Goal: Task Accomplishment & Management: Manage account settings

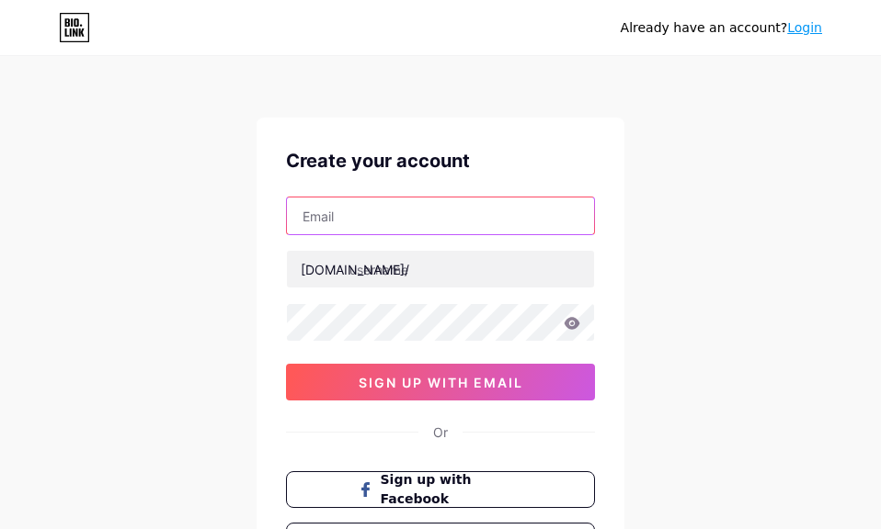
click at [437, 219] on input "text" at bounding box center [440, 216] width 307 height 37
click at [379, 216] on input "text" at bounding box center [440, 216] width 307 height 37
paste input "[EMAIL_ADDRESS][DOMAIN_NAME]"
type input "[EMAIL_ADDRESS][DOMAIN_NAME]"
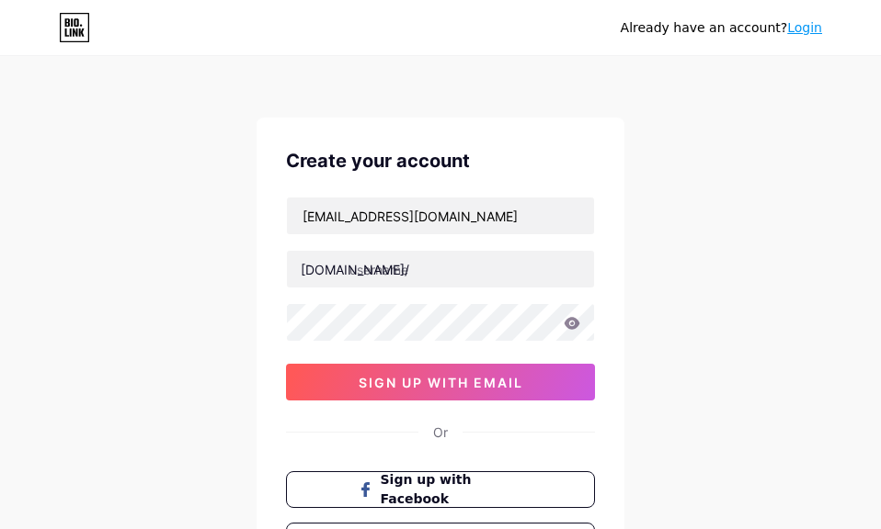
click at [222, 324] on div "Already have an account? Login Create your account tya11tgh@gmail.com bio.link/…" at bounding box center [440, 351] width 881 height 703
click at [327, 271] on div "bio.link/" at bounding box center [355, 269] width 108 height 19
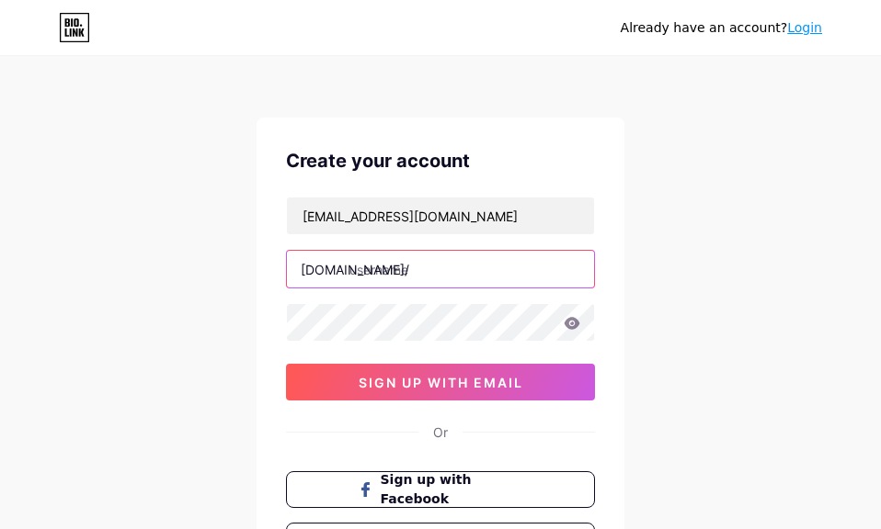
click at [367, 272] on input "text" at bounding box center [440, 269] width 307 height 37
paste input "cafe4d18"
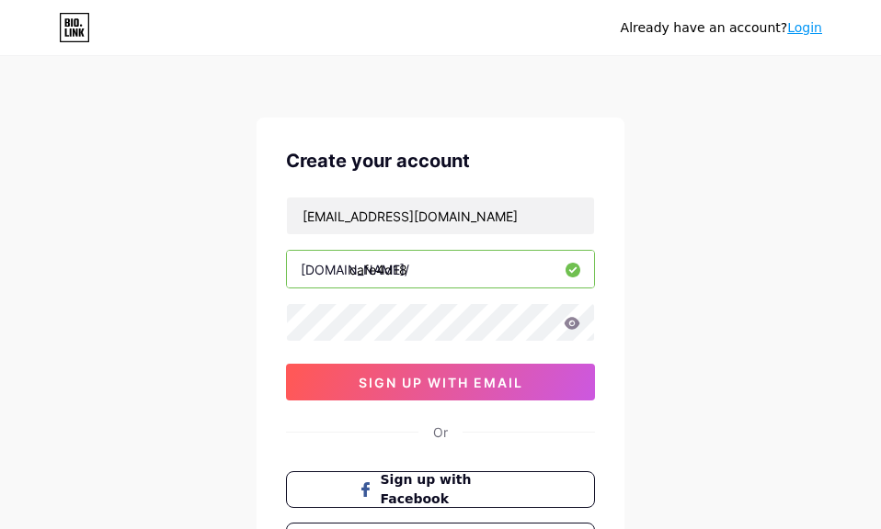
click at [571, 327] on icon at bounding box center [572, 323] width 16 height 12
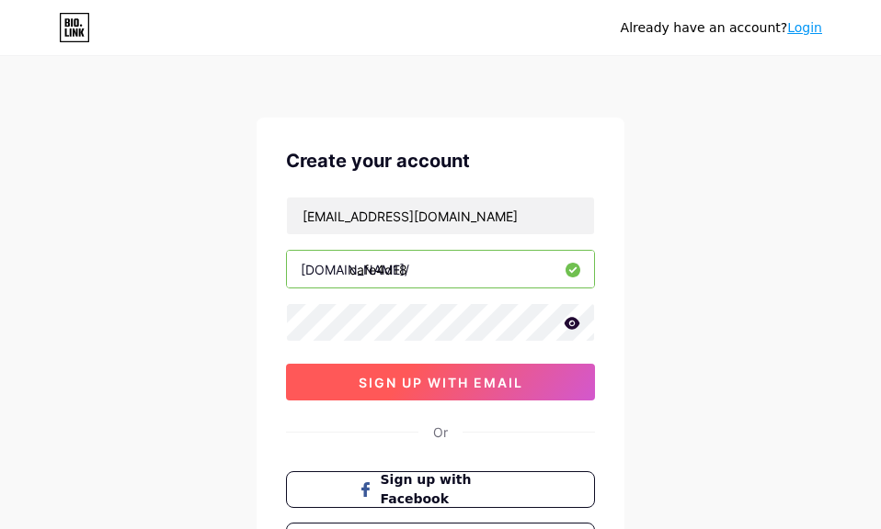
click at [457, 371] on button "sign up with email" at bounding box center [440, 382] width 309 height 37
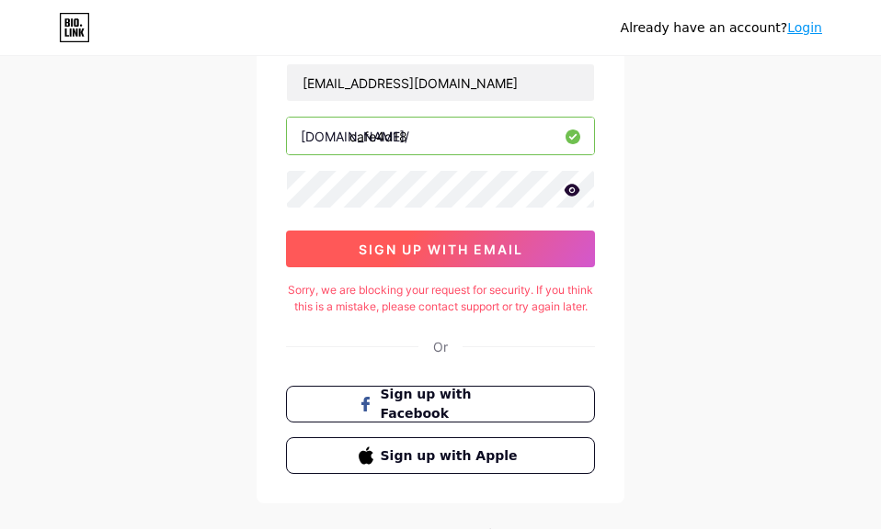
scroll to position [92, 0]
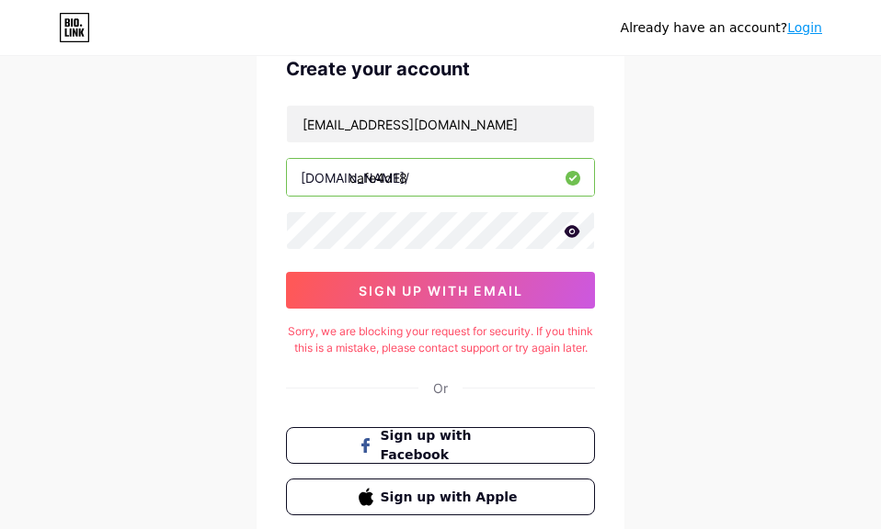
click at [413, 180] on input "cafe4d18" at bounding box center [440, 177] width 307 height 37
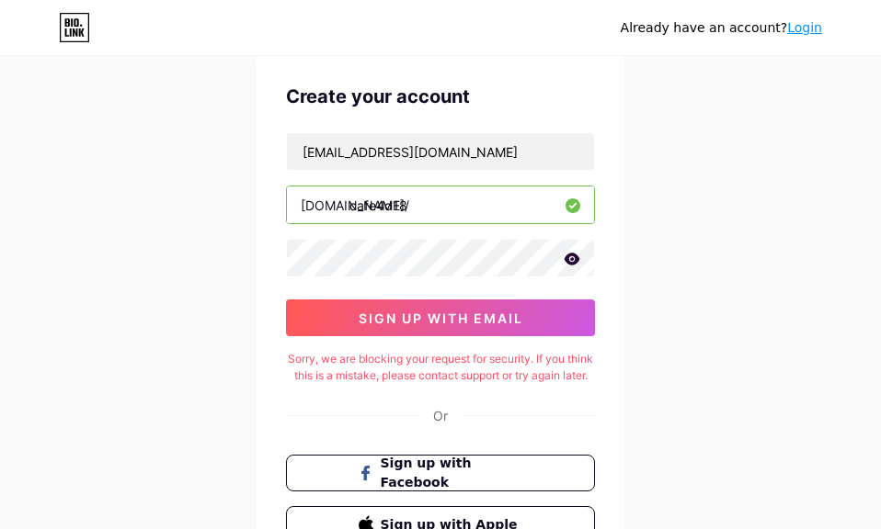
scroll to position [54, 0]
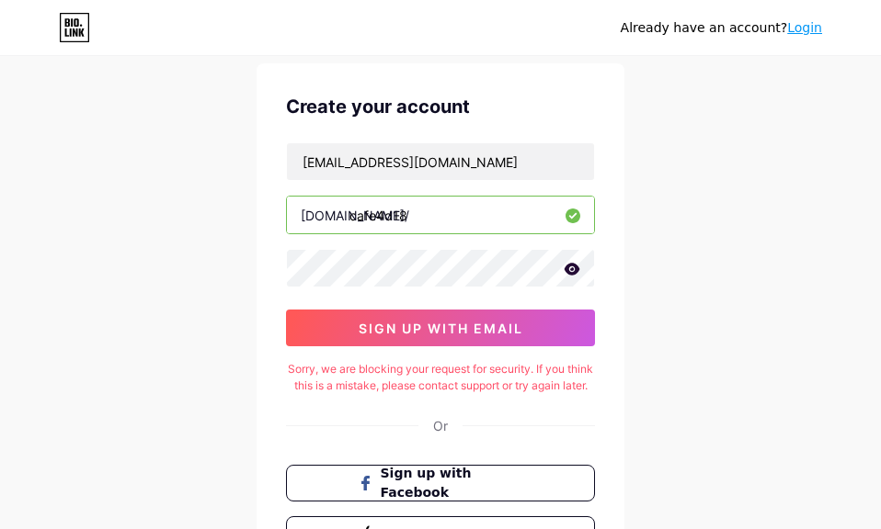
click at [568, 268] on icon at bounding box center [572, 269] width 16 height 12
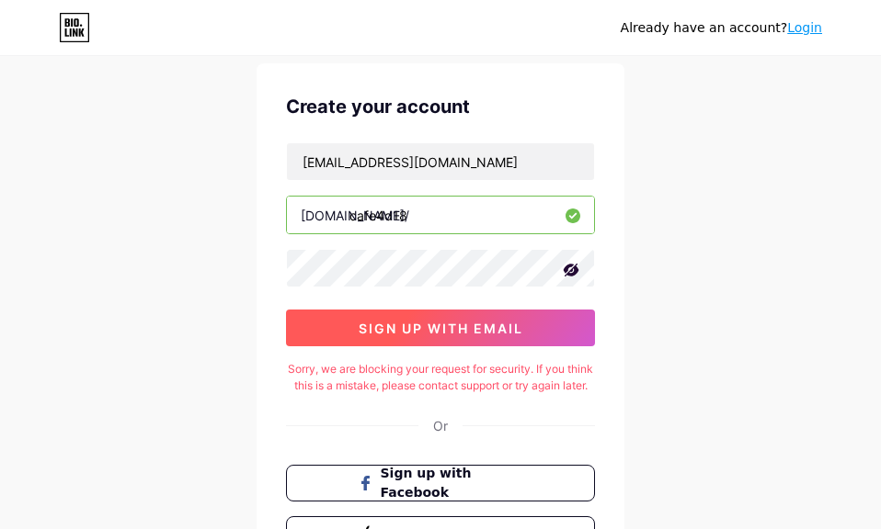
click at [477, 326] on span "sign up with email" at bounding box center [441, 329] width 165 height 16
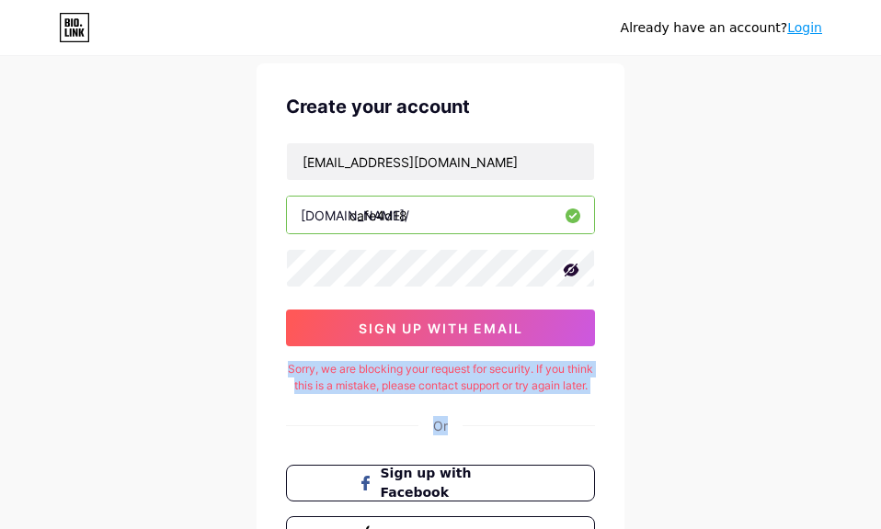
drag, startPoint x: 461, startPoint y: 413, endPoint x: 280, endPoint y: 347, distance: 192.8
click at [280, 347] on div "Create your account tya11tgh@gmail.com bio.link/ cafe4d18 sign up with email So…" at bounding box center [440, 322] width 368 height 519
drag, startPoint x: 280, startPoint y: 347, endPoint x: 374, endPoint y: 400, distance: 107.9
click at [374, 394] on div "Sorry, we are blocking your request for security. If you think this is a mistak…" at bounding box center [440, 377] width 309 height 33
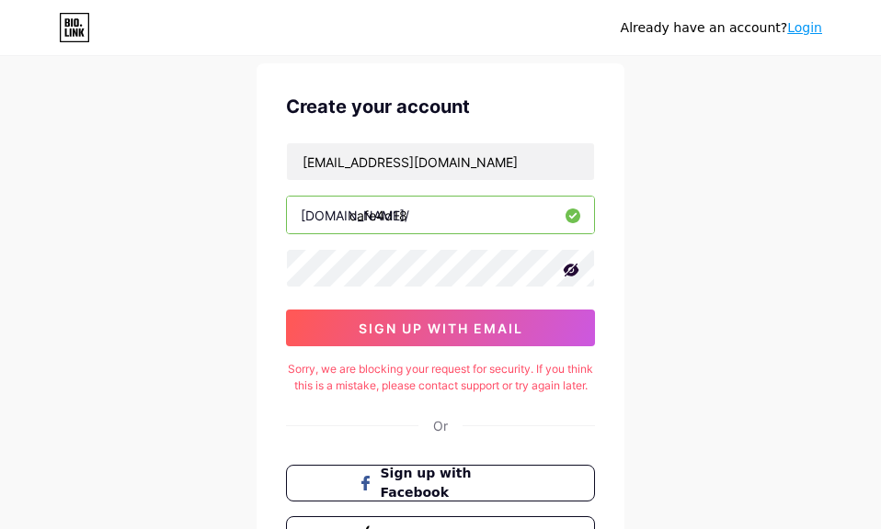
click at [518, 426] on div "Create your account tya11tgh@gmail.com bio.link/ cafe4d18 sign up with email So…" at bounding box center [440, 322] width 368 height 519
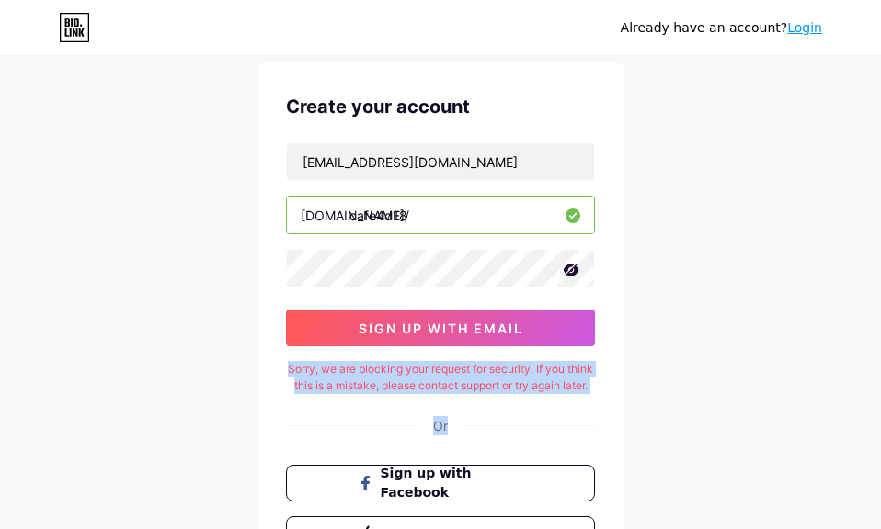
drag, startPoint x: 489, startPoint y: 410, endPoint x: 301, endPoint y: 367, distance: 193.3
click at [301, 367] on div "Create your account tya11tgh@gmail.com bio.link/ cafe4d18 sign up with email So…" at bounding box center [440, 322] width 368 height 519
drag, startPoint x: 301, startPoint y: 367, endPoint x: 491, endPoint y: 432, distance: 201.2
click at [491, 432] on div "Create your account tya11tgh@gmail.com bio.link/ cafe4d18 sign up with email So…" at bounding box center [440, 322] width 368 height 519
drag, startPoint x: 438, startPoint y: 402, endPoint x: 300, endPoint y: 358, distance: 144.8
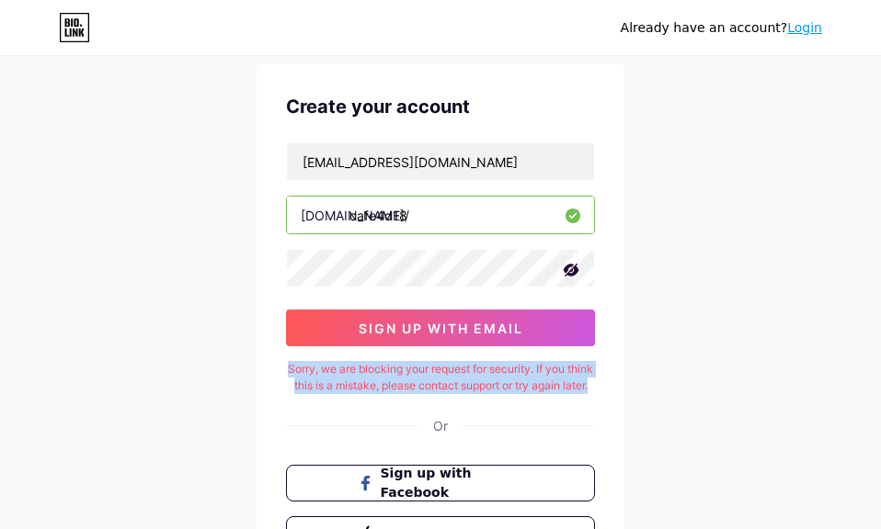
click at [300, 358] on div "Create your account tya11tgh@gmail.com bio.link/ cafe4d18 sign up with email So…" at bounding box center [440, 322] width 368 height 519
copy div "Sorry, we are blocking your request for security. If you think this is a mistak…"
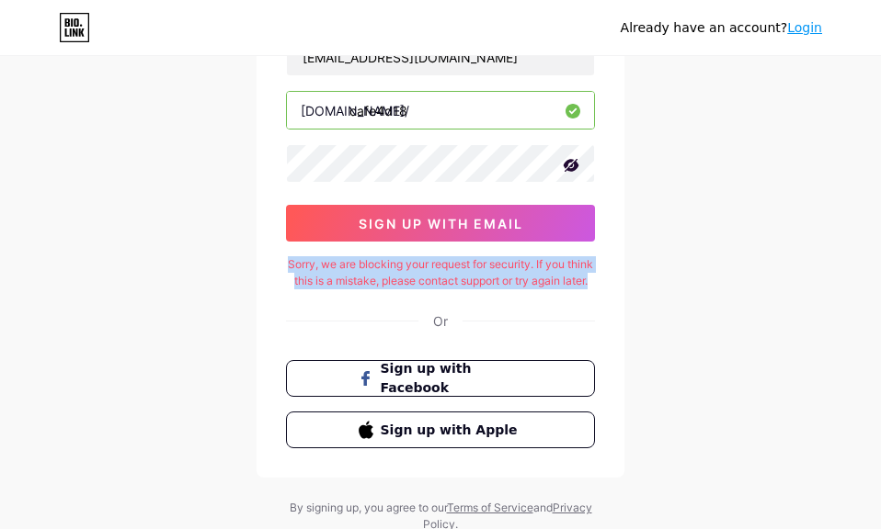
scroll to position [0, 0]
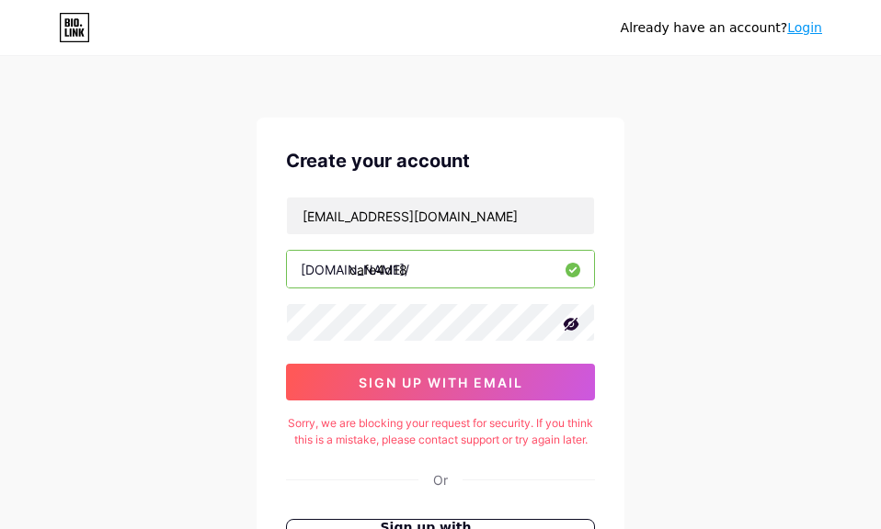
drag, startPoint x: 393, startPoint y: 271, endPoint x: 293, endPoint y: 273, distance: 100.2
click at [293, 273] on input "cafe4d18" at bounding box center [440, 269] width 307 height 37
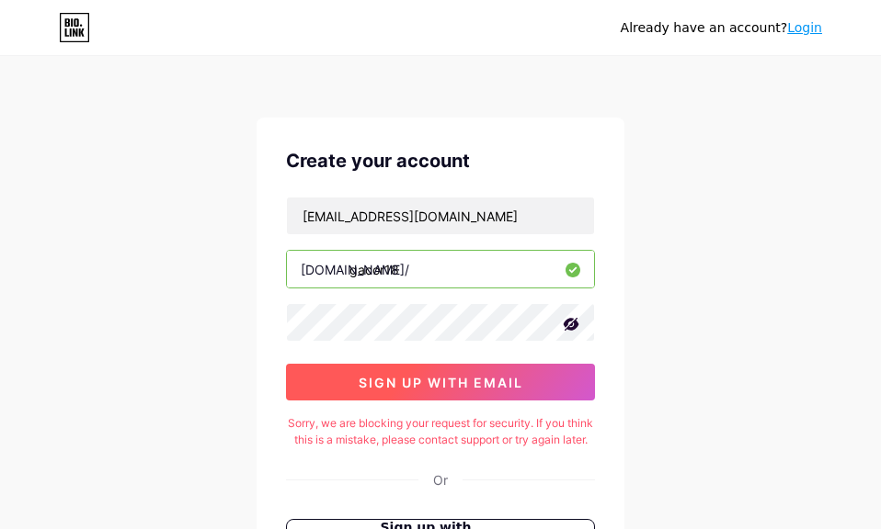
type input "gacor18"
click at [436, 391] on button "sign up with email" at bounding box center [440, 382] width 309 height 37
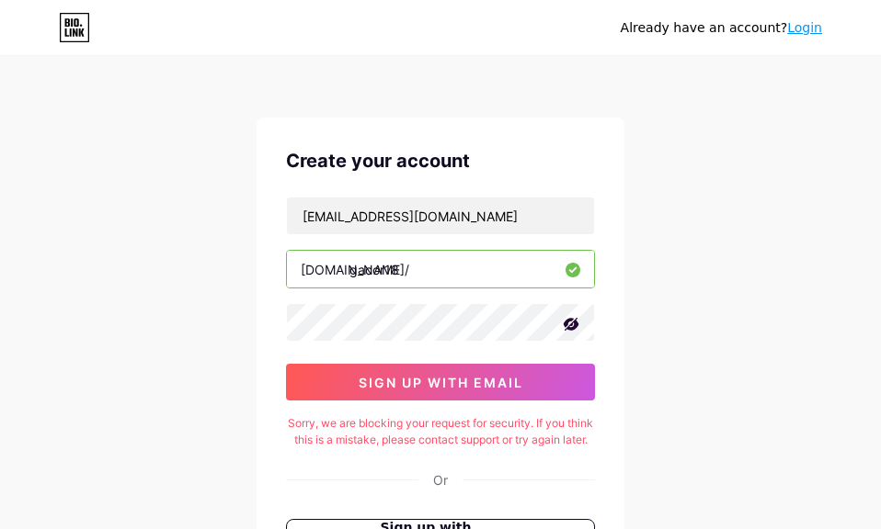
drag, startPoint x: 803, startPoint y: 28, endPoint x: 763, endPoint y: 66, distance: 55.3
click at [803, 30] on link "Login" at bounding box center [804, 27] width 35 height 15
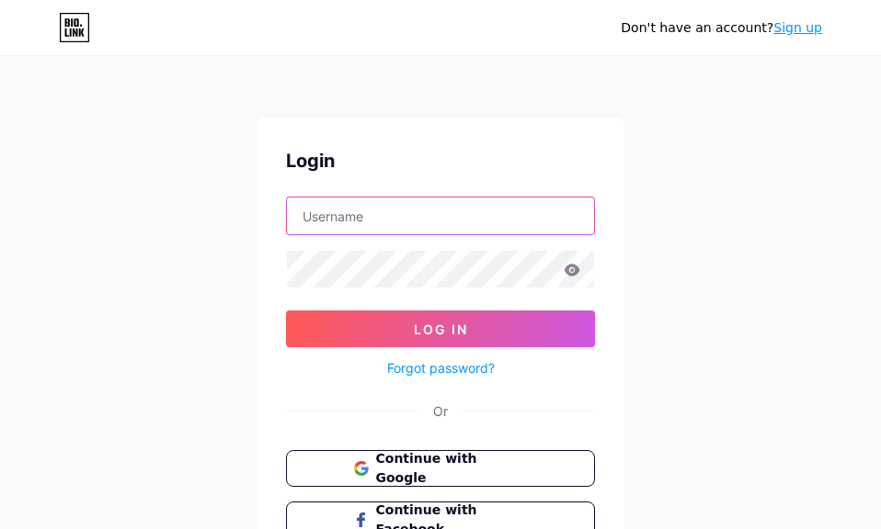
click at [433, 228] on input "text" at bounding box center [440, 216] width 307 height 37
paste input "[EMAIL_ADDRESS][DOMAIN_NAME]"
type input "[EMAIL_ADDRESS][DOMAIN_NAME]"
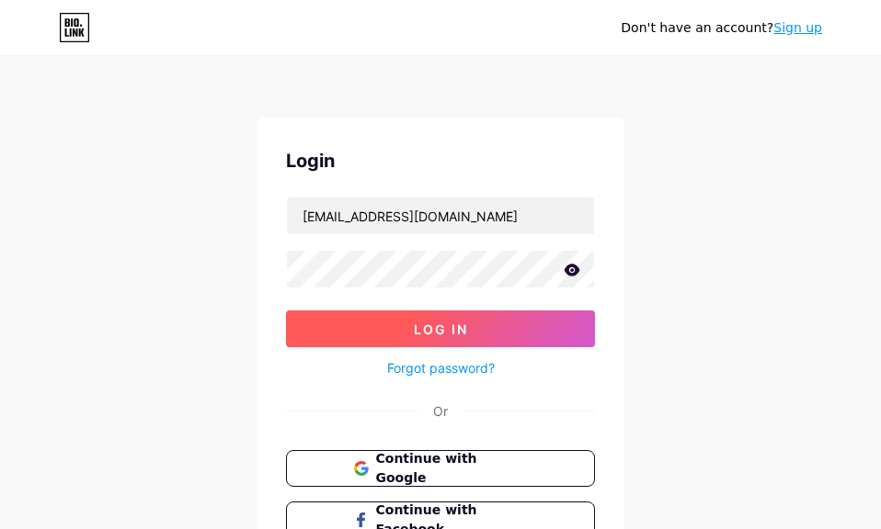
click at [508, 346] on button "Log In" at bounding box center [440, 329] width 309 height 37
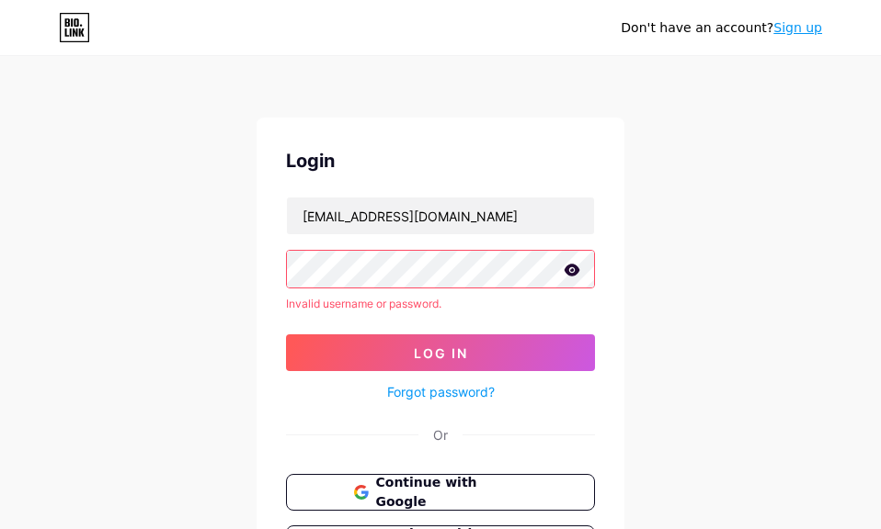
click at [569, 264] on icon at bounding box center [572, 270] width 17 height 13
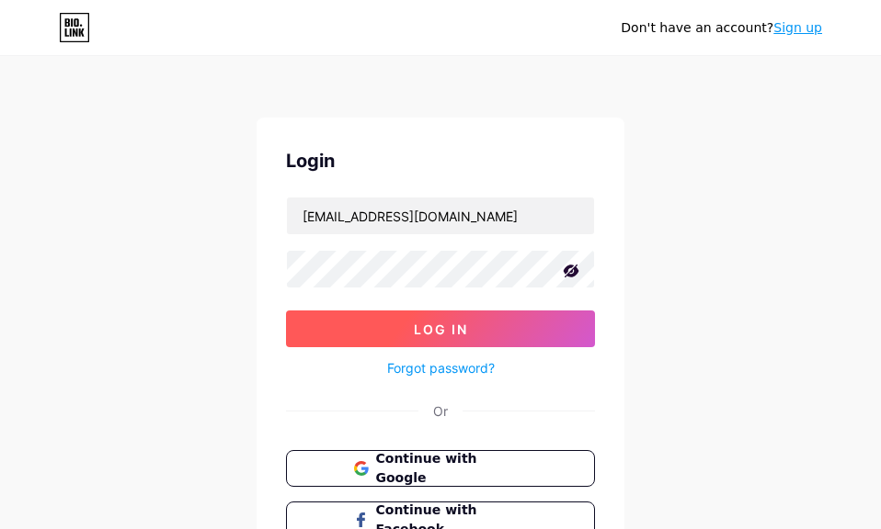
click at [430, 329] on span "Log In" at bounding box center [441, 330] width 54 height 16
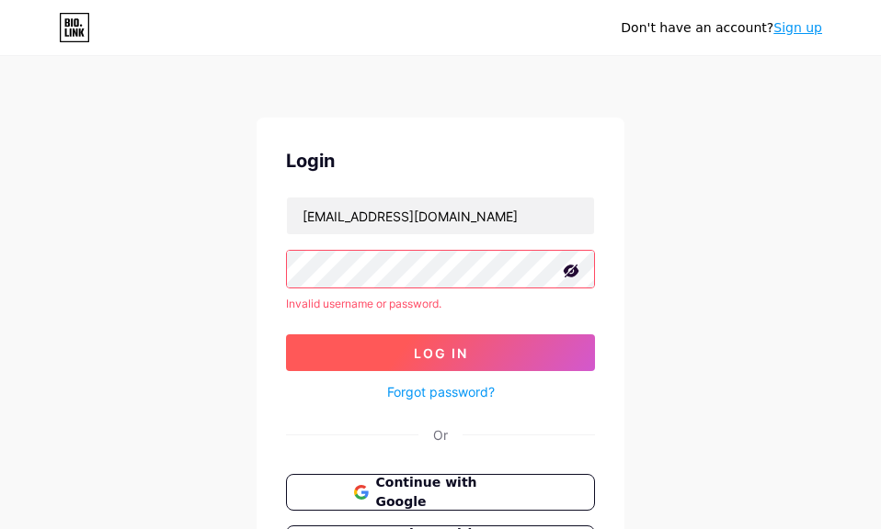
click at [450, 360] on span "Log In" at bounding box center [441, 354] width 54 height 16
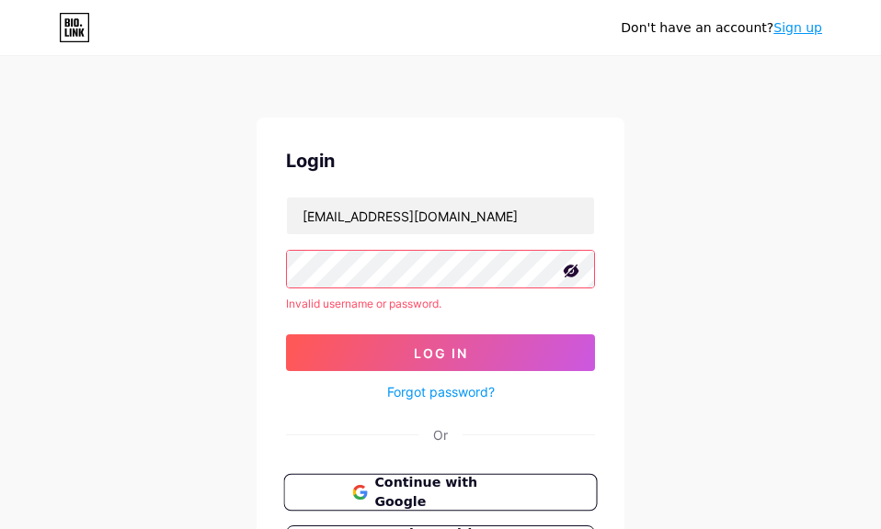
click at [497, 487] on span "Continue with Google" at bounding box center [451, 493] width 154 height 40
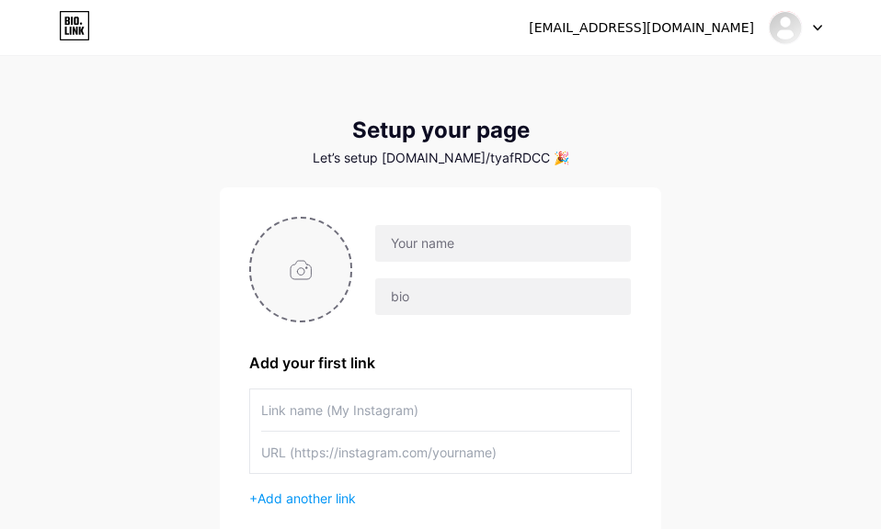
click at [300, 248] on input "file" at bounding box center [300, 270] width 99 height 102
type input "C:\fakepath\11.jpg"
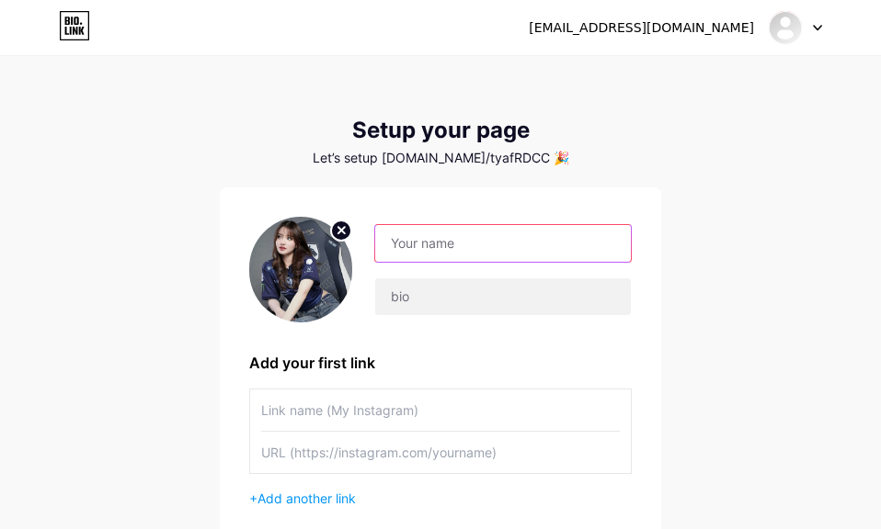
click at [431, 239] on input "text" at bounding box center [503, 243] width 256 height 37
type input "Cafe4Dreal"
type input "situs paling gacor !!"
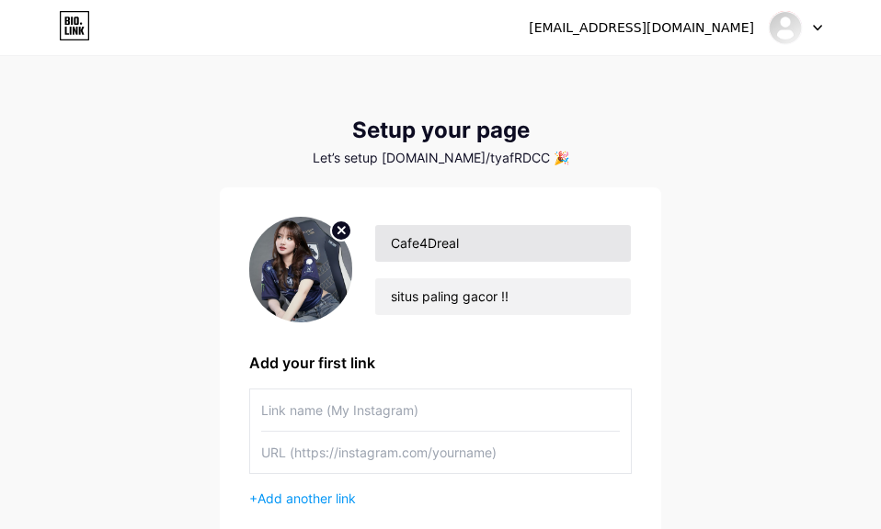
type input "DAFTAR & LOGIN VIP"
type input "[URL][DOMAIN_NAME]"
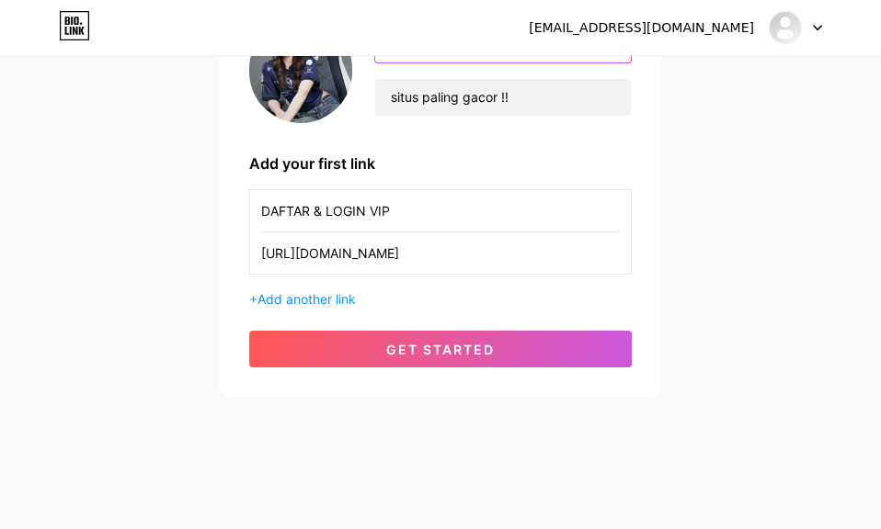
scroll to position [108, 0]
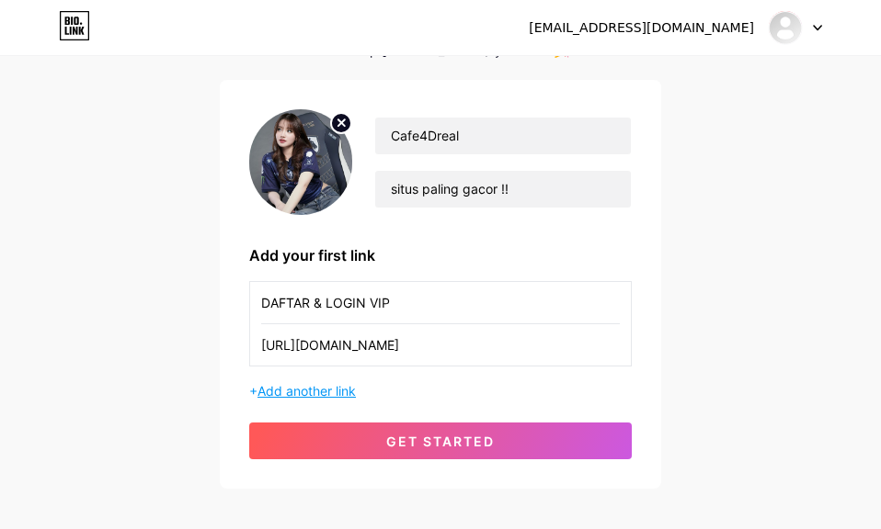
click at [309, 394] on span "Add another link" at bounding box center [306, 391] width 98 height 16
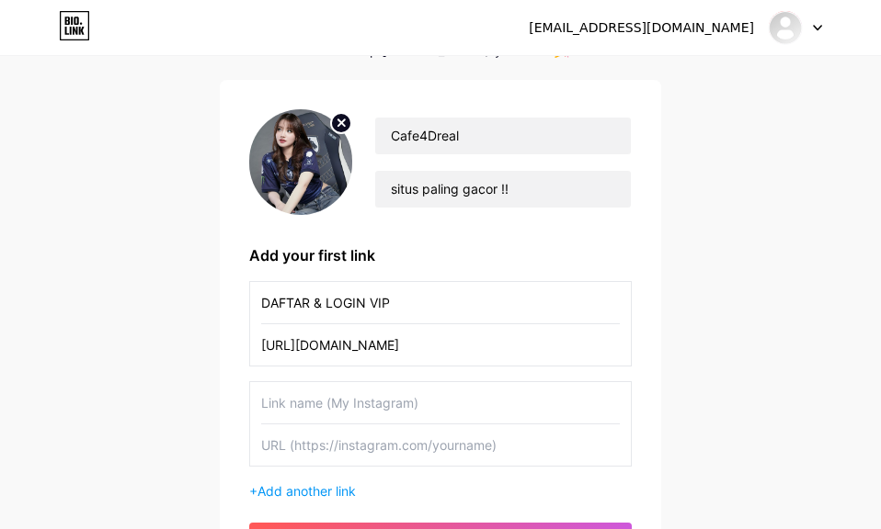
scroll to position [199, 0]
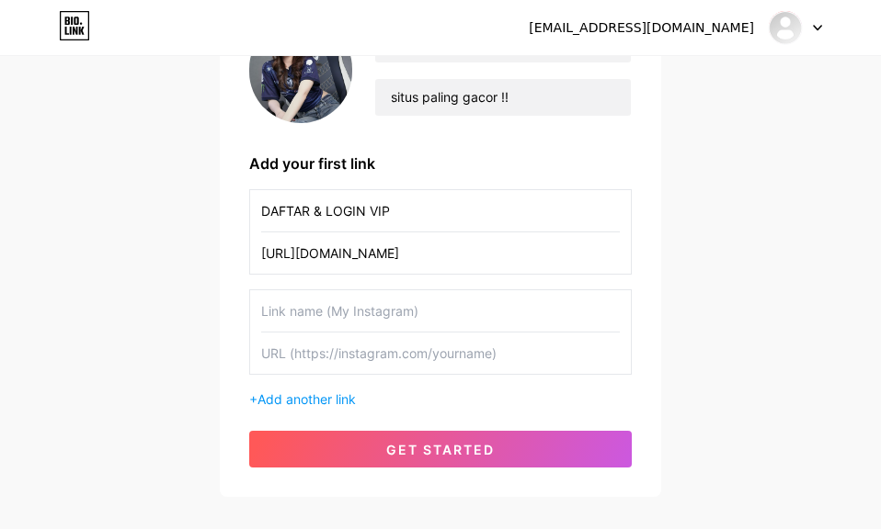
click at [425, 313] on input "text" at bounding box center [440, 310] width 359 height 41
click at [652, 174] on div "Cafe4Dreal situs paling gacor !! Add your first link DAFTAR & LOGIN VIP [URL][D…" at bounding box center [440, 242] width 441 height 509
click at [330, 347] on input "text" at bounding box center [440, 353] width 359 height 41
paste input "[URL][DOMAIN_NAME][DOMAIN_NAME]"
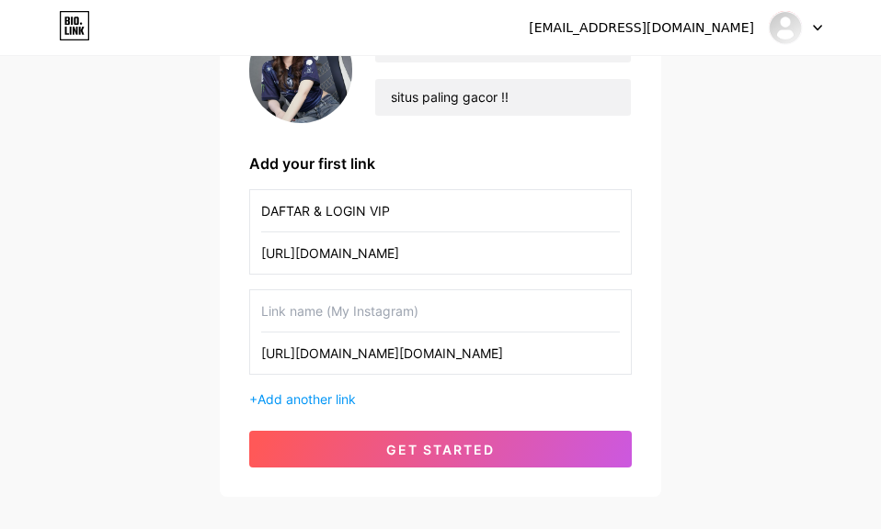
type input "[URL][DOMAIN_NAME][DOMAIN_NAME]"
click at [330, 324] on input "text" at bounding box center [440, 310] width 359 height 41
type input "C"
type input "LIVE CHAT 24 JAM"
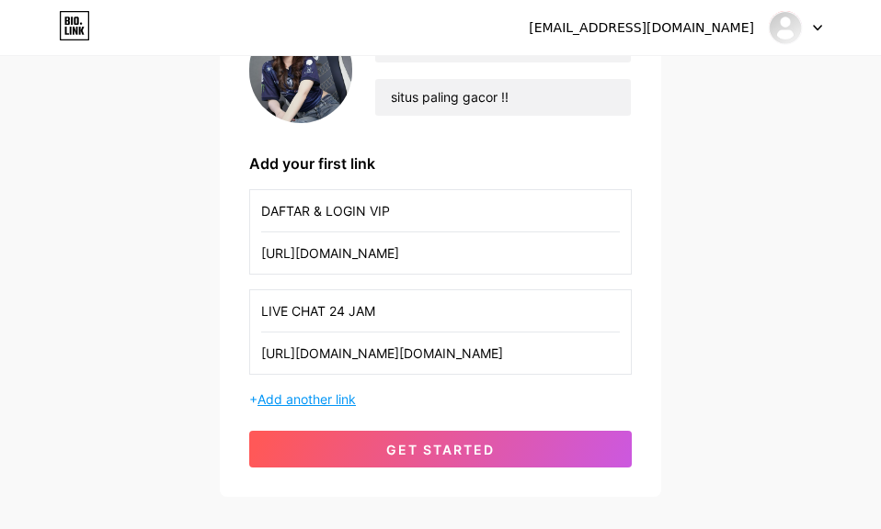
click at [308, 393] on span "Add another link" at bounding box center [306, 400] width 98 height 16
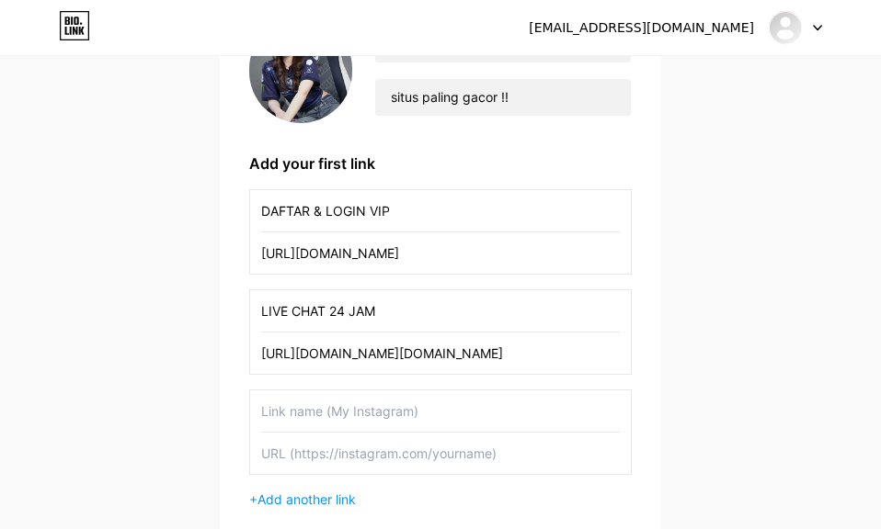
click at [339, 453] on input "text" at bounding box center [440, 453] width 359 height 41
paste input "[URL][DOMAIN_NAME]"
type input "[URL][DOMAIN_NAME]"
click at [355, 427] on input "text" at bounding box center [440, 411] width 359 height 41
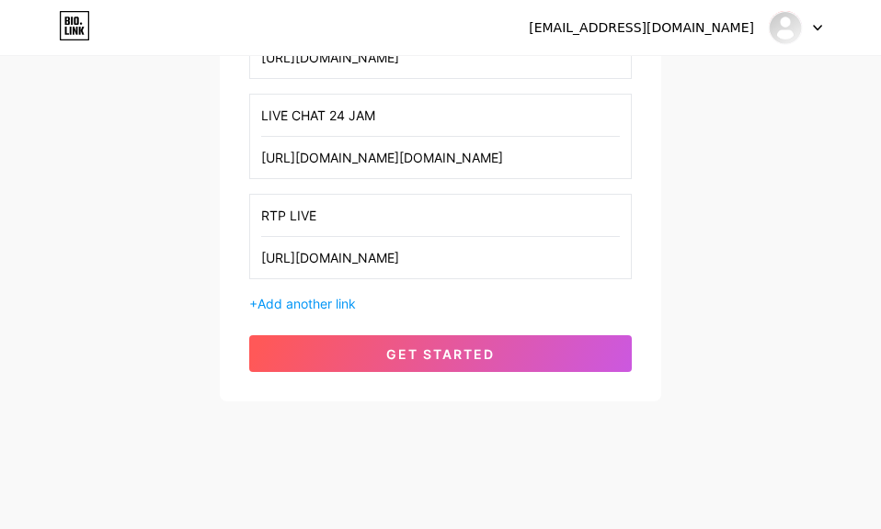
scroll to position [400, 0]
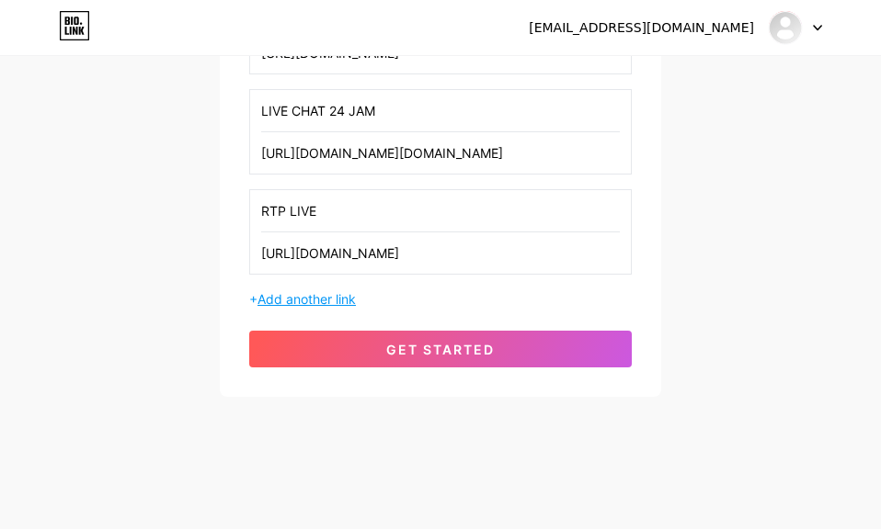
type input "RTP LIVE"
click at [320, 303] on span "Add another link" at bounding box center [306, 299] width 98 height 16
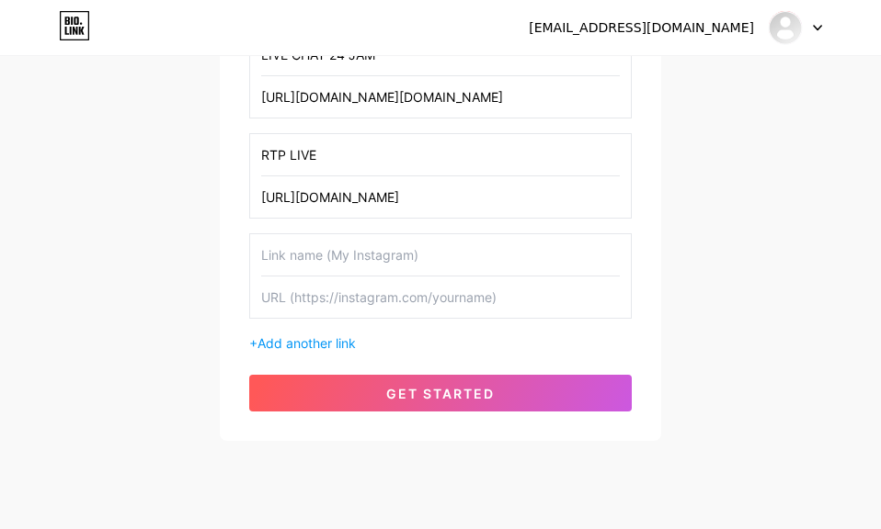
scroll to position [500, 0]
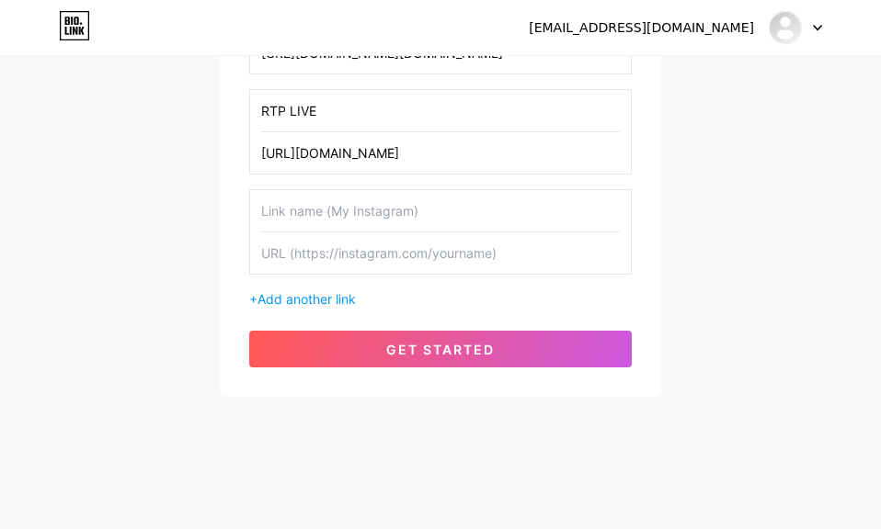
click at [363, 248] on input "text" at bounding box center [440, 253] width 359 height 41
paste input "[URL][DOMAIN_NAME]"
type input "[URL][DOMAIN_NAME]"
drag, startPoint x: 363, startPoint y: 218, endPoint x: 374, endPoint y: 218, distance: 11.0
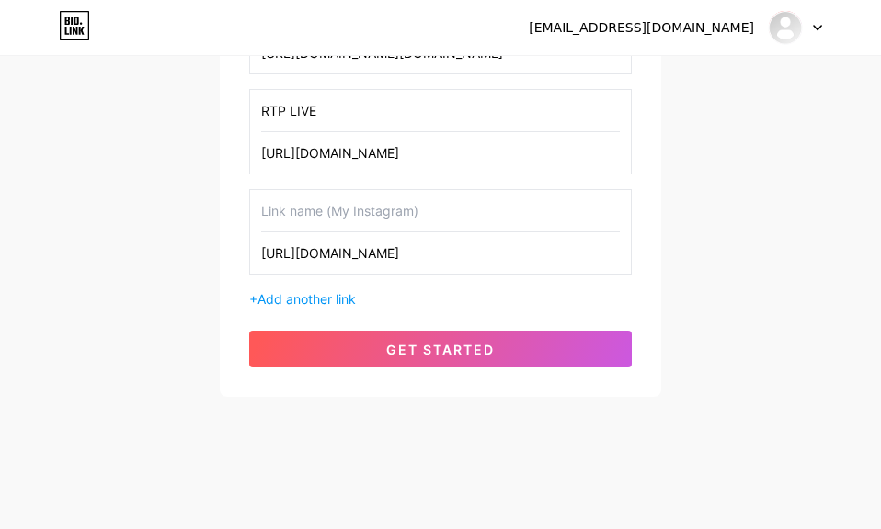
click at [363, 218] on input "text" at bounding box center [440, 210] width 359 height 41
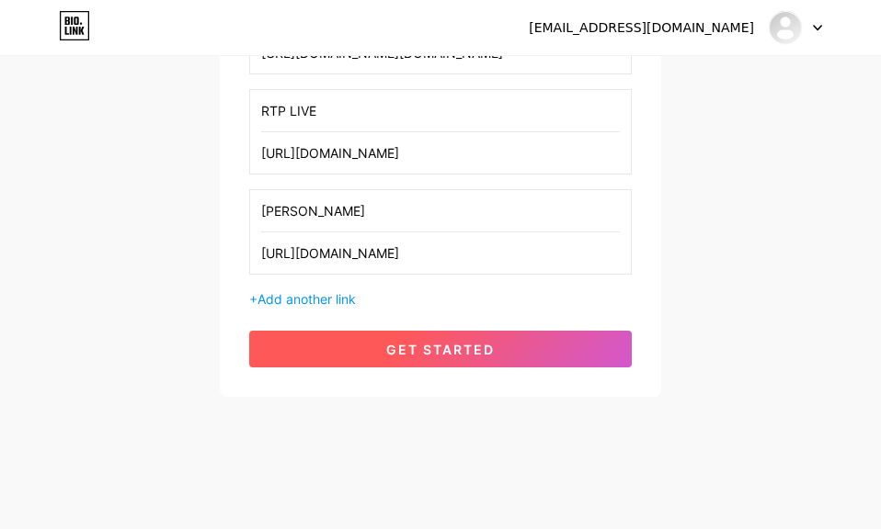
type input "[PERSON_NAME]"
click at [458, 361] on button "get started" at bounding box center [440, 349] width 382 height 37
click at [462, 337] on button "get started" at bounding box center [440, 349] width 382 height 37
click at [326, 341] on button "get started" at bounding box center [440, 349] width 382 height 37
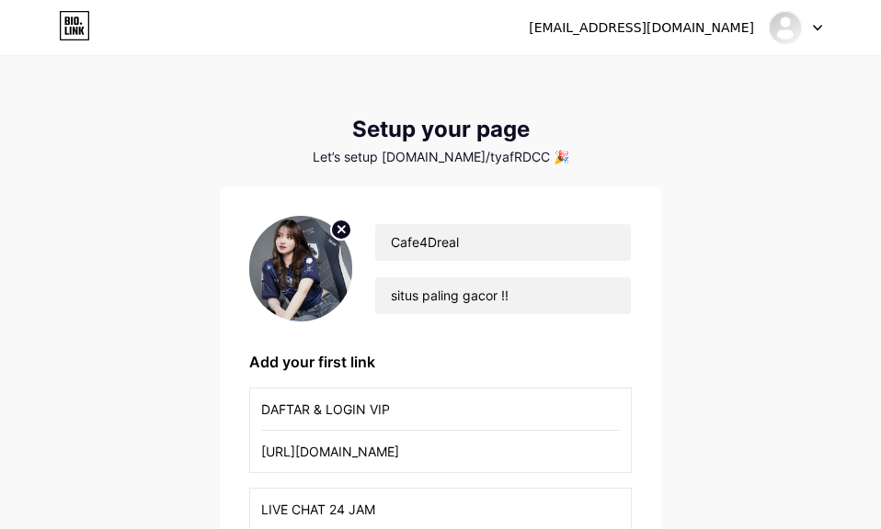
scroll to position [0, 0]
click at [346, 290] on img at bounding box center [300, 270] width 103 height 106
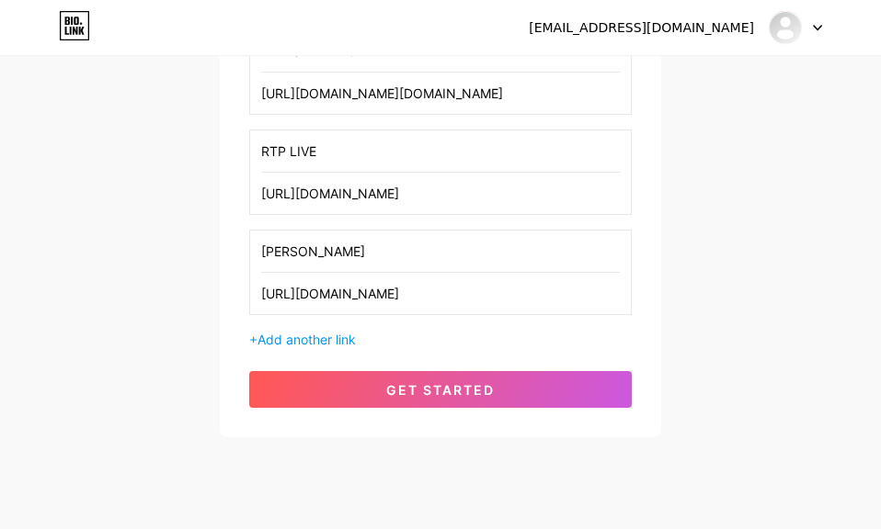
scroll to position [500, 0]
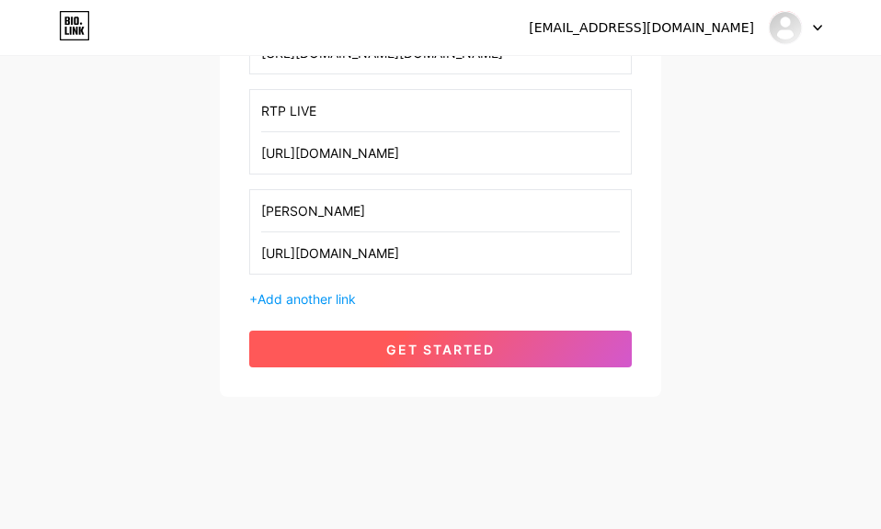
click at [495, 337] on button "get started" at bounding box center [440, 349] width 382 height 37
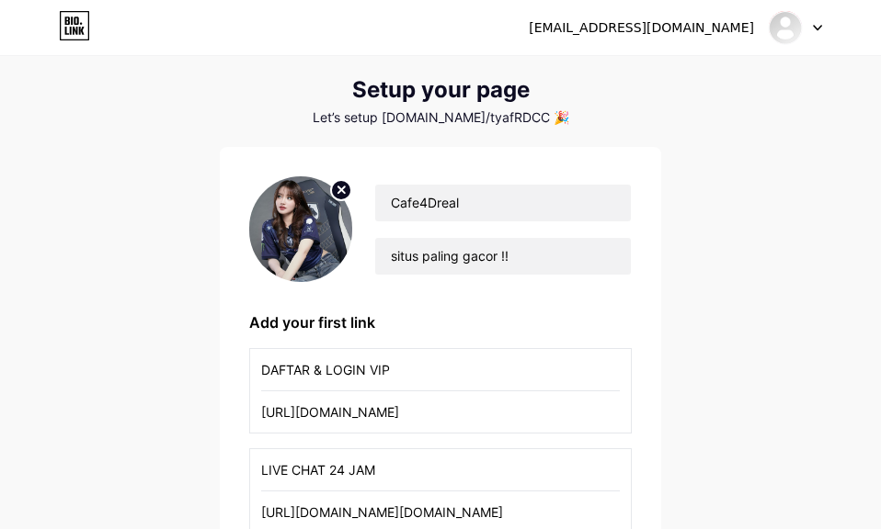
click at [718, 23] on div "[EMAIL_ADDRESS][DOMAIN_NAME]" at bounding box center [641, 27] width 225 height 19
click at [722, 30] on div "[EMAIL_ADDRESS][DOMAIN_NAME]" at bounding box center [641, 27] width 225 height 19
click at [810, 28] on div at bounding box center [794, 27] width 53 height 33
click at [67, 25] on icon at bounding box center [67, 21] width 5 height 8
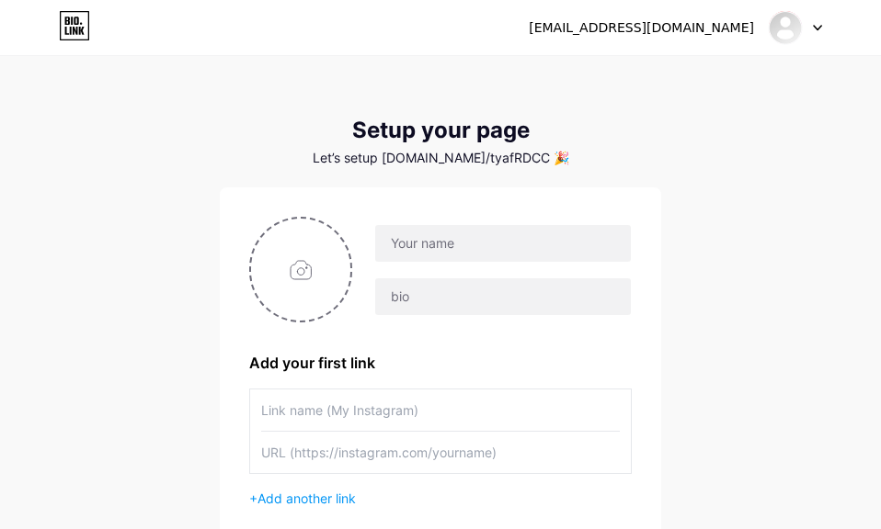
click at [804, 27] on div at bounding box center [794, 27] width 53 height 33
click at [753, 87] on link "Dashboard" at bounding box center [707, 76] width 228 height 50
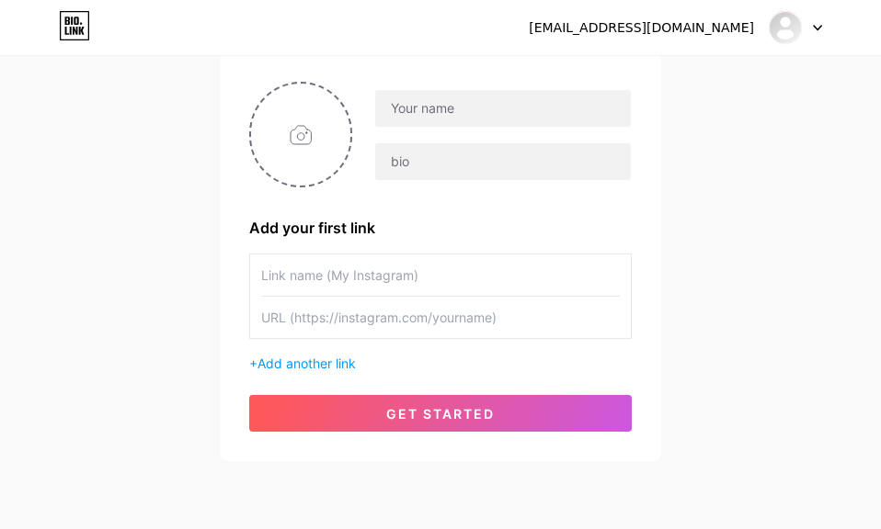
scroll to position [199, 0]
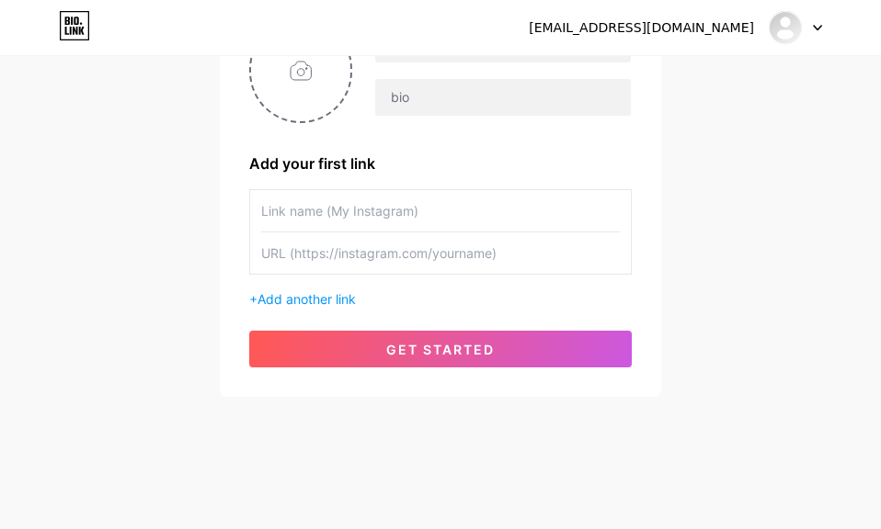
click at [535, 197] on input "text" at bounding box center [440, 210] width 359 height 41
click at [689, 164] on div "[EMAIL_ADDRESS][DOMAIN_NAME] Dashboard Logout Setup your page Let’s setup [DOMA…" at bounding box center [440, 128] width 881 height 655
click at [359, 248] on input "text" at bounding box center [440, 253] width 359 height 41
paste input "[URL][DOMAIN_NAME]"
type input "[URL][DOMAIN_NAME]"
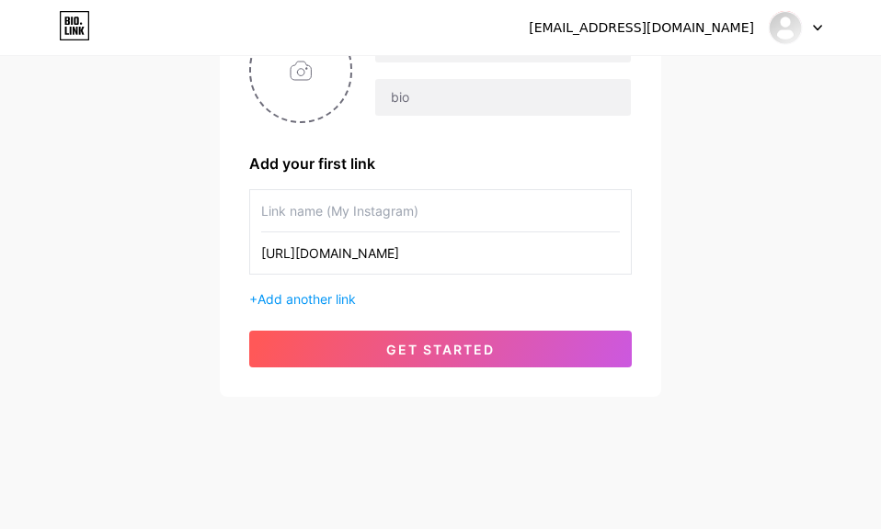
click at [366, 225] on input "text" at bounding box center [440, 210] width 359 height 41
type input "DAFTAR & LOGIN VIP"
click at [316, 85] on input "file" at bounding box center [300, 70] width 99 height 102
type input "C:\fakepath\11.jpg"
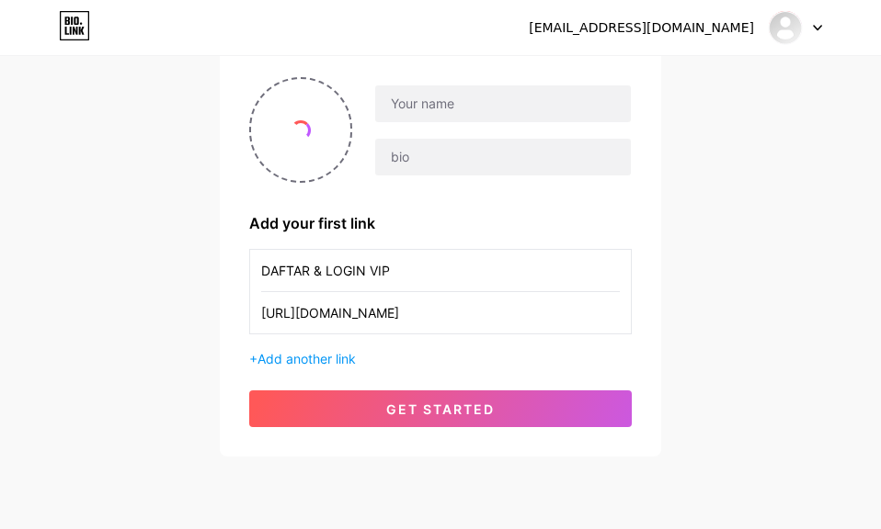
scroll to position [108, 0]
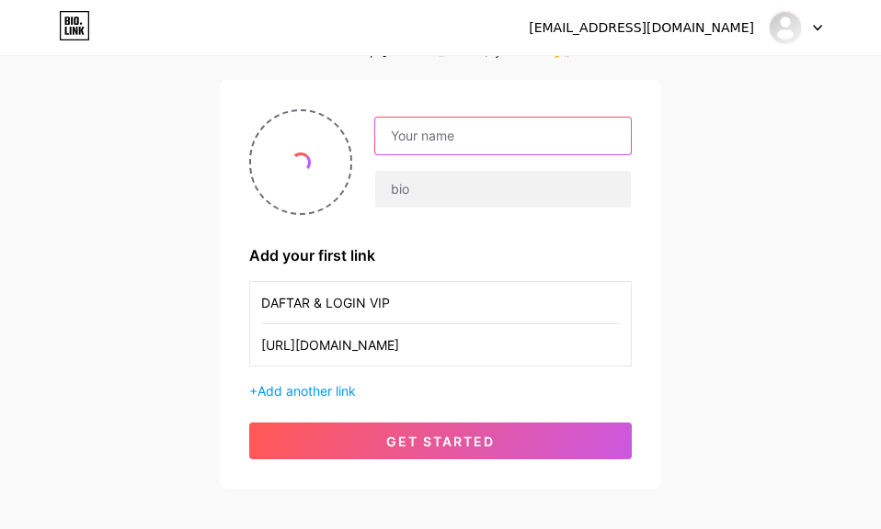
click at [502, 127] on input "text" at bounding box center [503, 136] width 256 height 37
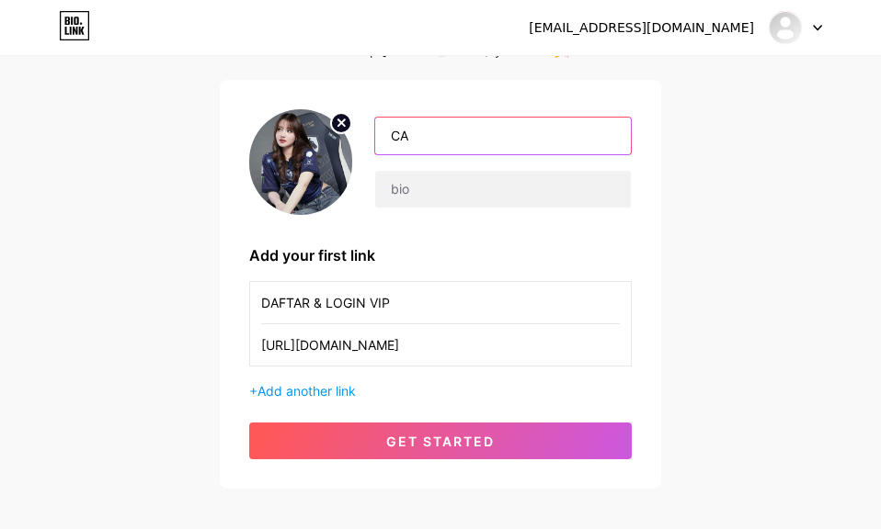
type input "Cafe4D situ paling gacor !!"
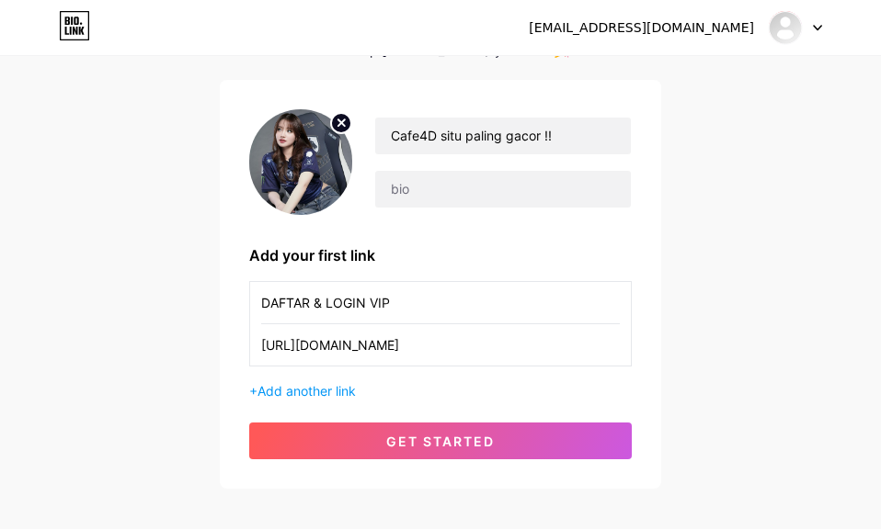
click at [713, 365] on div "[EMAIL_ADDRESS][DOMAIN_NAME] Dashboard Logout Setup your page Let’s setup [DOMA…" at bounding box center [440, 219] width 881 height 655
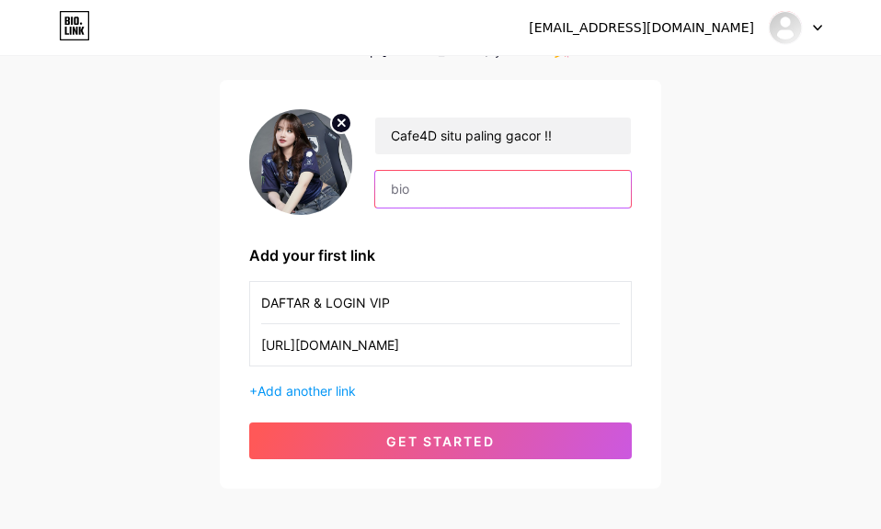
click at [466, 207] on input "text" at bounding box center [503, 189] width 256 height 37
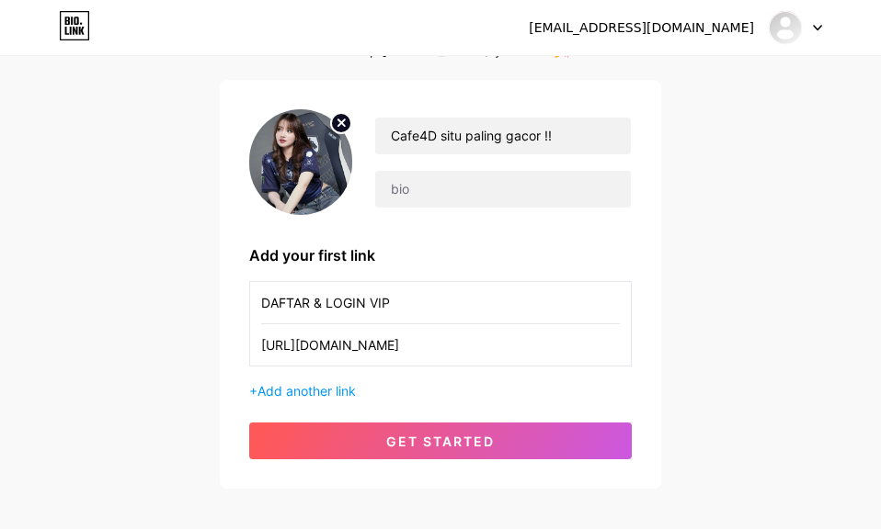
click at [703, 481] on div "[EMAIL_ADDRESS][DOMAIN_NAME] Dashboard Logout Setup your page Let’s setup [DOMA…" at bounding box center [440, 219] width 881 height 655
click at [336, 395] on span "Add another link" at bounding box center [306, 391] width 98 height 16
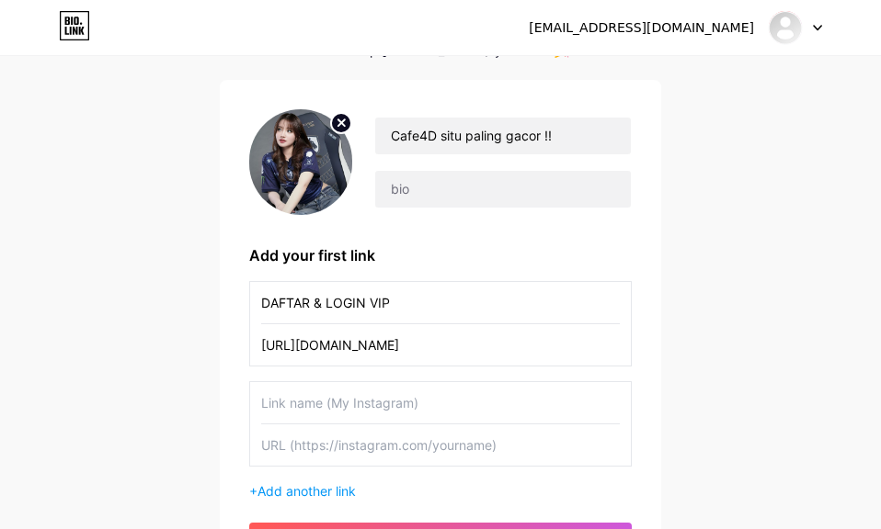
click at [713, 273] on div "[EMAIL_ADDRESS][DOMAIN_NAME] Dashboard Logout Setup your page Let’s setup [DOMA…" at bounding box center [440, 270] width 881 height 756
click at [314, 446] on input "text" at bounding box center [440, 445] width 359 height 41
paste input "[URL][DOMAIN_NAME][DOMAIN_NAME]"
type input "[URL][DOMAIN_NAME][DOMAIN_NAME]"
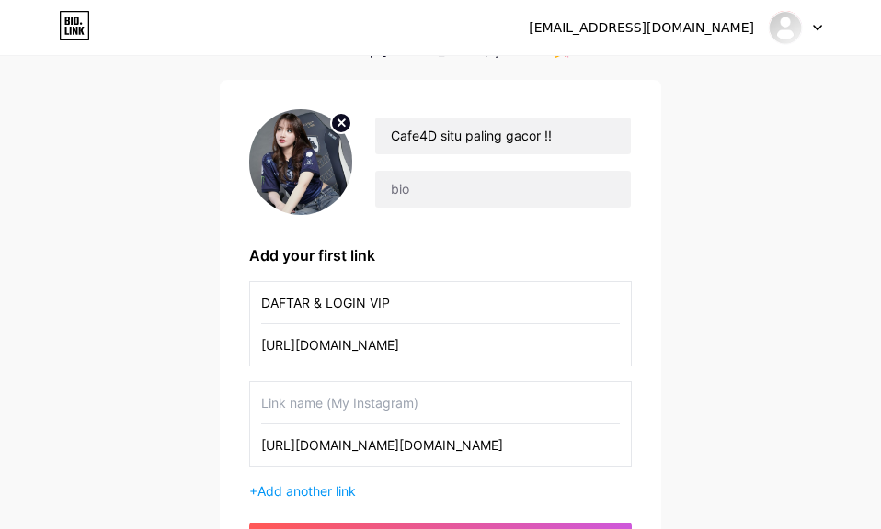
scroll to position [0, 0]
click at [332, 406] on input "text" at bounding box center [440, 402] width 359 height 41
click at [333, 404] on input "LIVE CHAT" at bounding box center [440, 402] width 359 height 41
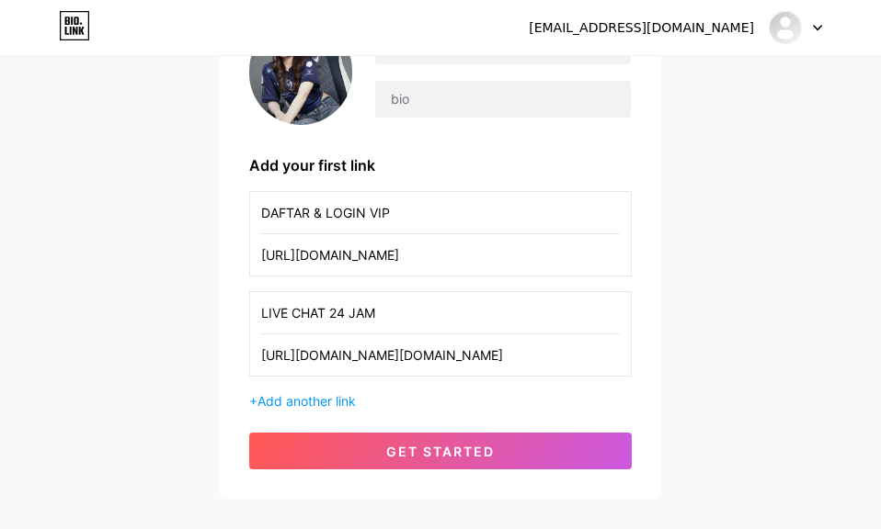
scroll to position [300, 0]
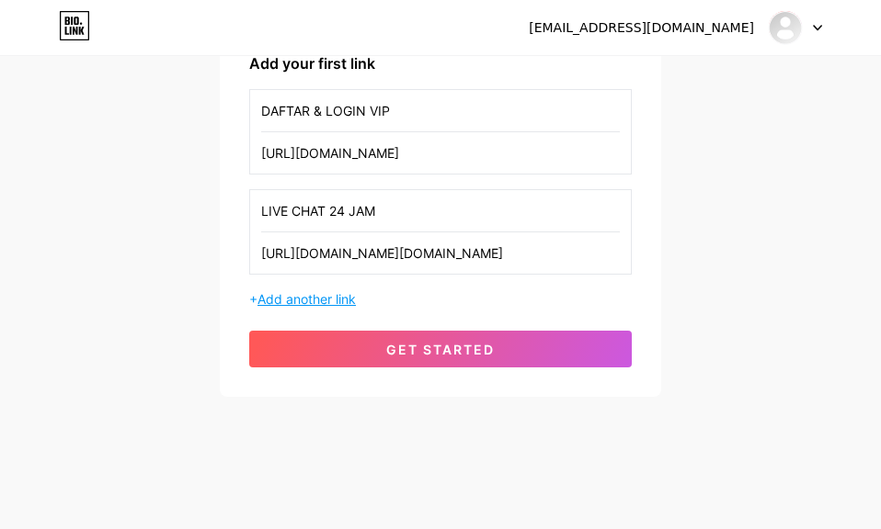
type input "LIVE CHAT 24 JAM"
click at [332, 302] on span "Add another link" at bounding box center [306, 299] width 98 height 16
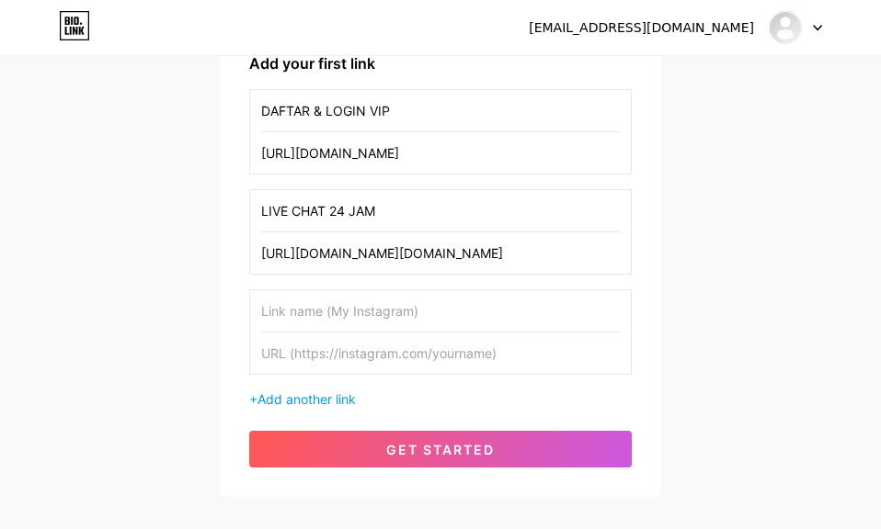
click at [419, 304] on input "text" at bounding box center [440, 310] width 359 height 41
type input "RTP"
click at [429, 363] on input "text" at bounding box center [440, 353] width 359 height 41
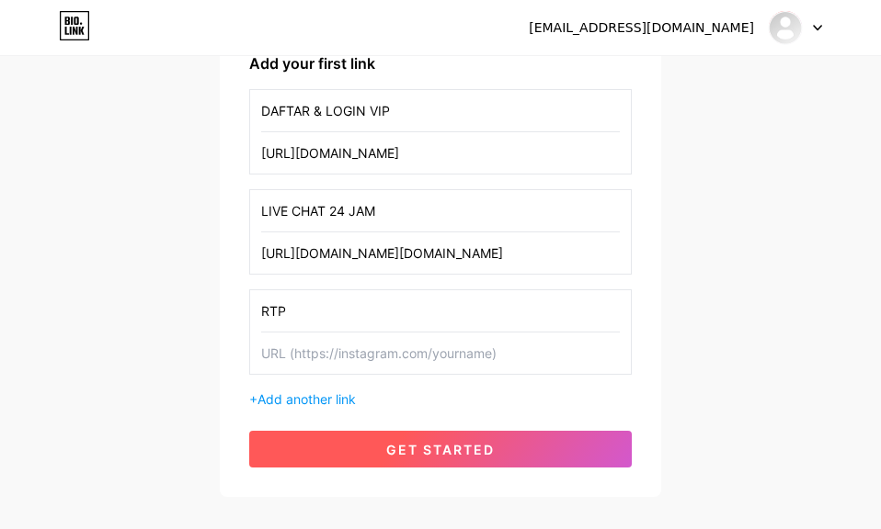
paste input "[URL][DOMAIN_NAME]"
type input "[URL][DOMAIN_NAME]"
click at [505, 467] on button "get started" at bounding box center [440, 449] width 382 height 37
click at [494, 448] on span "get started" at bounding box center [440, 450] width 108 height 16
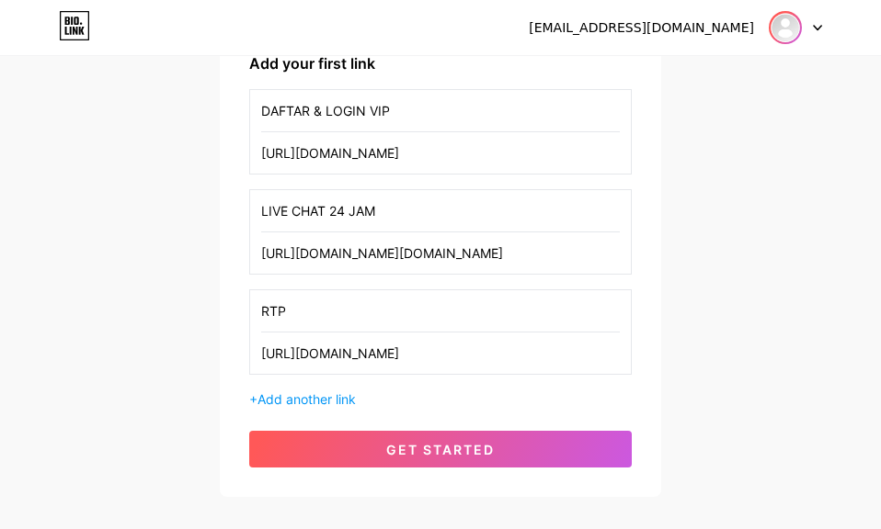
drag, startPoint x: 796, startPoint y: 38, endPoint x: 796, endPoint y: 64, distance: 26.7
click at [796, 40] on div at bounding box center [794, 27] width 53 height 33
click at [740, 25] on div "[EMAIL_ADDRESS][DOMAIN_NAME]" at bounding box center [641, 27] width 225 height 19
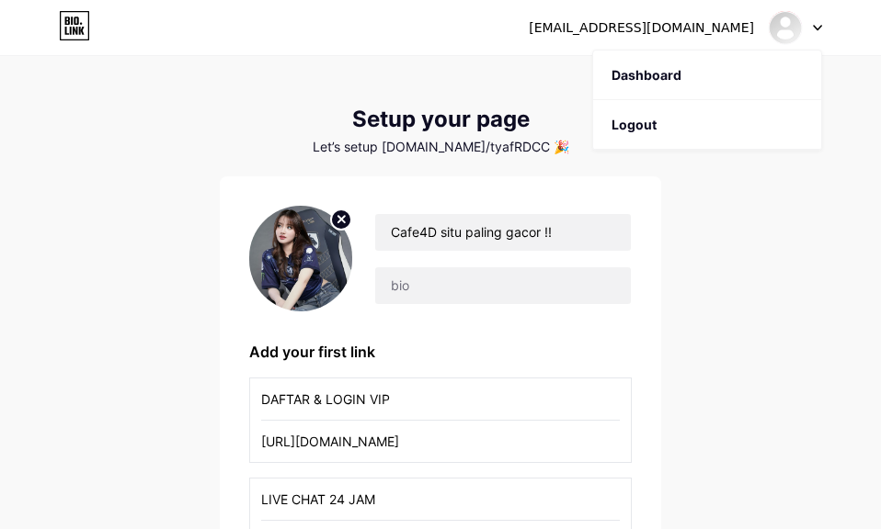
scroll to position [0, 0]
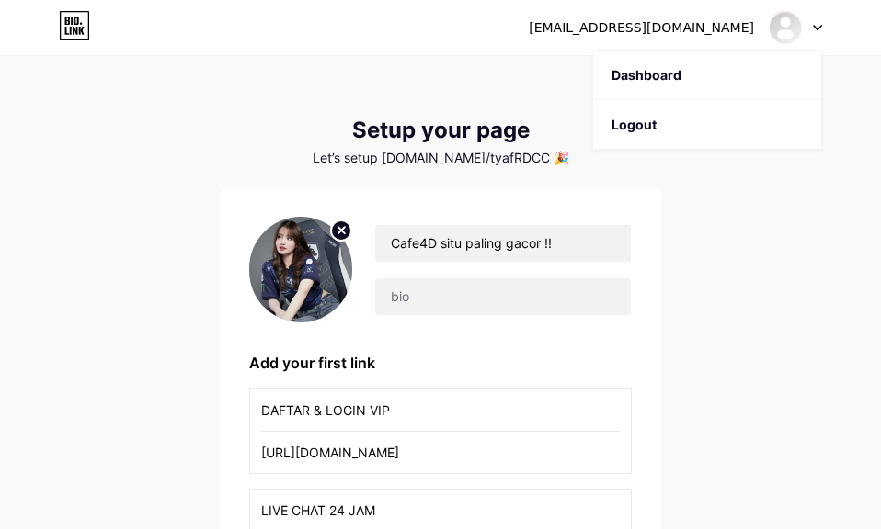
click at [750, 289] on div "[EMAIL_ADDRESS][DOMAIN_NAME] Dashboard Logout Setup your page Let’s setup [DOMA…" at bounding box center [440, 428] width 881 height 856
copy div "[DOMAIN_NAME]/tyafRDCC"
drag, startPoint x: 519, startPoint y: 162, endPoint x: 411, endPoint y: 154, distance: 108.8
click at [411, 154] on div "Let’s setup [DOMAIN_NAME]/tyafRDCC 🎉" at bounding box center [440, 158] width 441 height 15
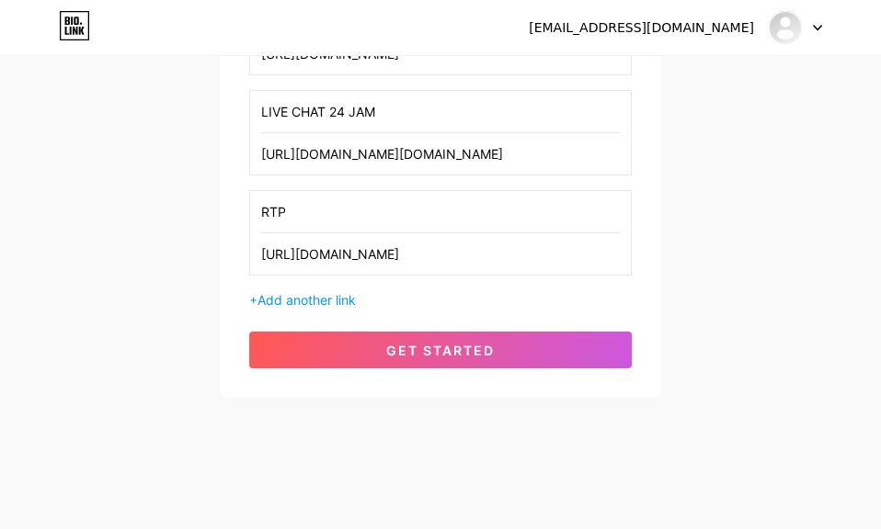
scroll to position [400, 0]
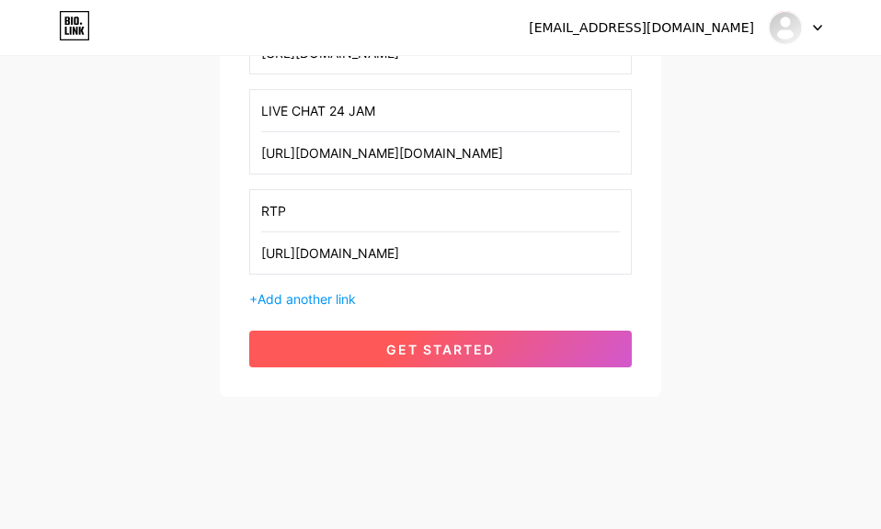
click at [482, 344] on span "get started" at bounding box center [440, 350] width 108 height 16
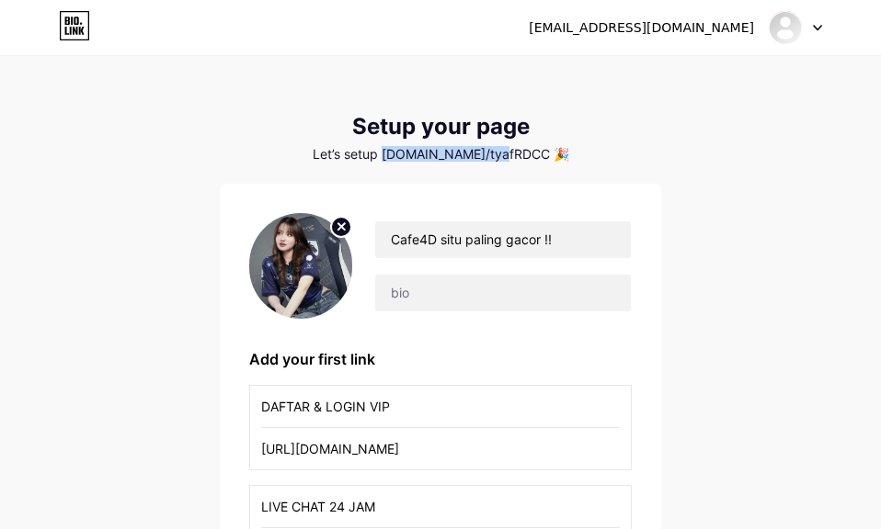
scroll to position [0, 0]
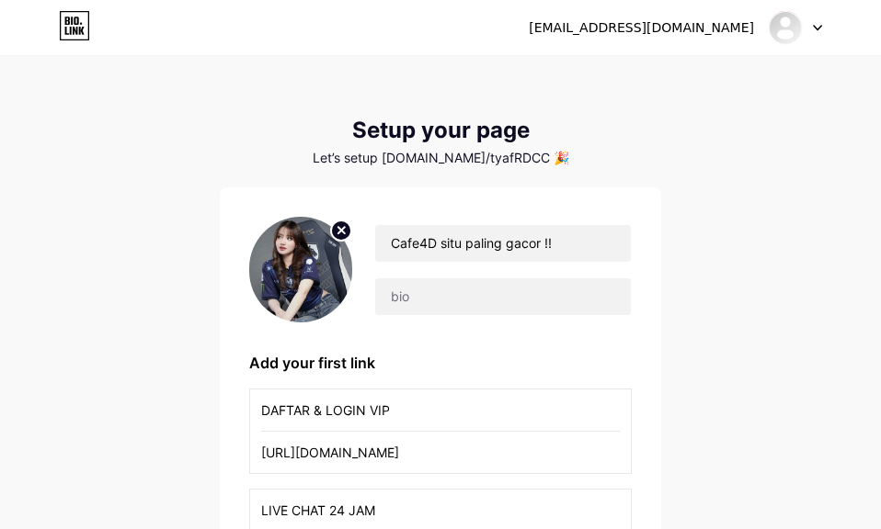
click at [871, 155] on div "[EMAIL_ADDRESS][DOMAIN_NAME] Dashboard Logout Setup your page Let’s setup [DOMA…" at bounding box center [440, 428] width 881 height 856
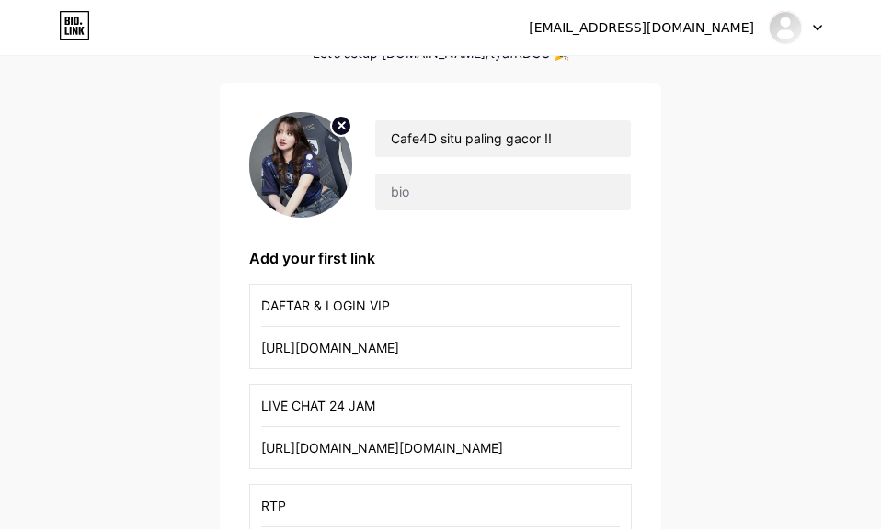
scroll to position [400, 0]
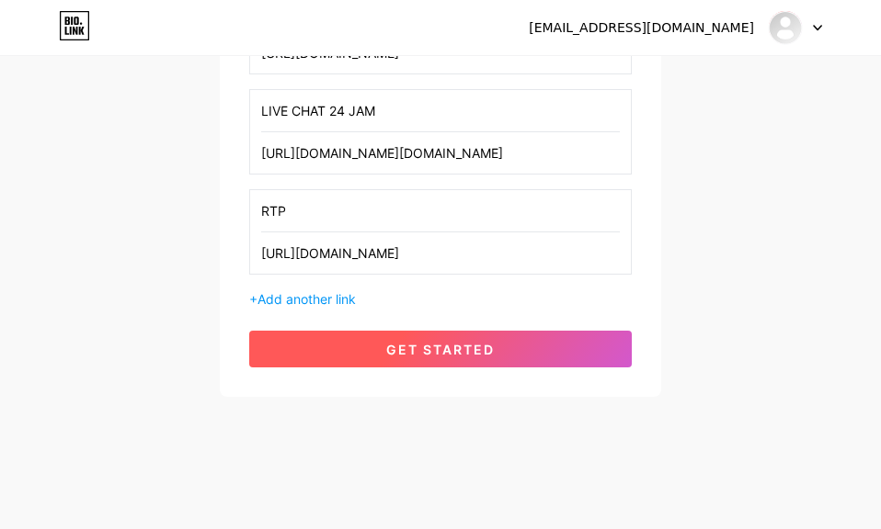
click at [441, 347] on span "get started" at bounding box center [440, 350] width 108 height 16
drag, startPoint x: 461, startPoint y: 352, endPoint x: 462, endPoint y: 337, distance: 14.7
click at [461, 342] on span "get started" at bounding box center [440, 350] width 108 height 16
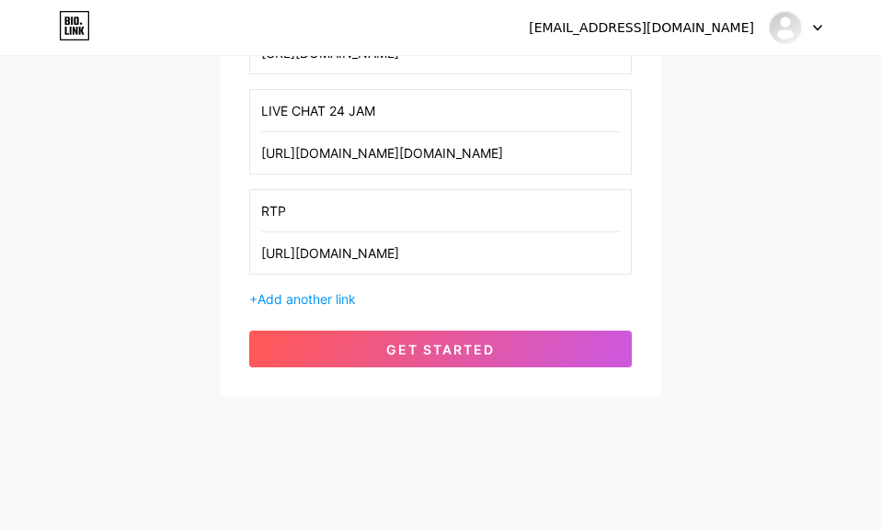
click at [702, 38] on div "[EMAIL_ADDRESS][DOMAIN_NAME]" at bounding box center [675, 27] width 293 height 33
click at [712, 22] on div "[EMAIL_ADDRESS][DOMAIN_NAME]" at bounding box center [641, 27] width 225 height 19
drag, startPoint x: 819, startPoint y: 20, endPoint x: 802, endPoint y: 39, distance: 25.4
click at [819, 23] on div at bounding box center [794, 27] width 53 height 33
click at [756, 76] on link "Dashboard" at bounding box center [707, 76] width 228 height 50
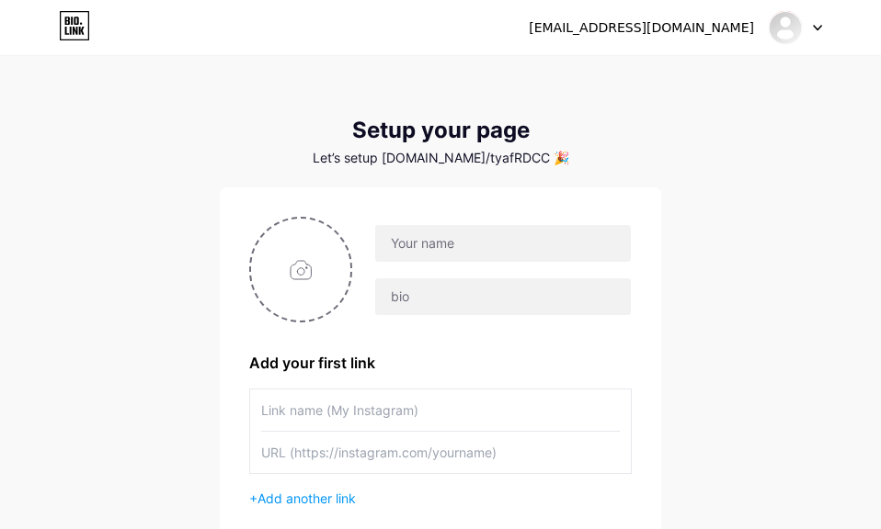
click at [70, 34] on icon at bounding box center [71, 31] width 2 height 8
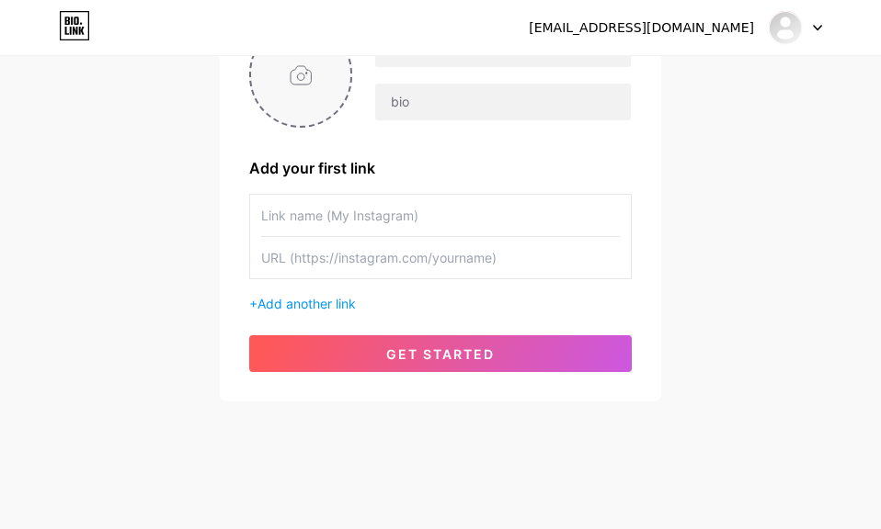
scroll to position [199, 0]
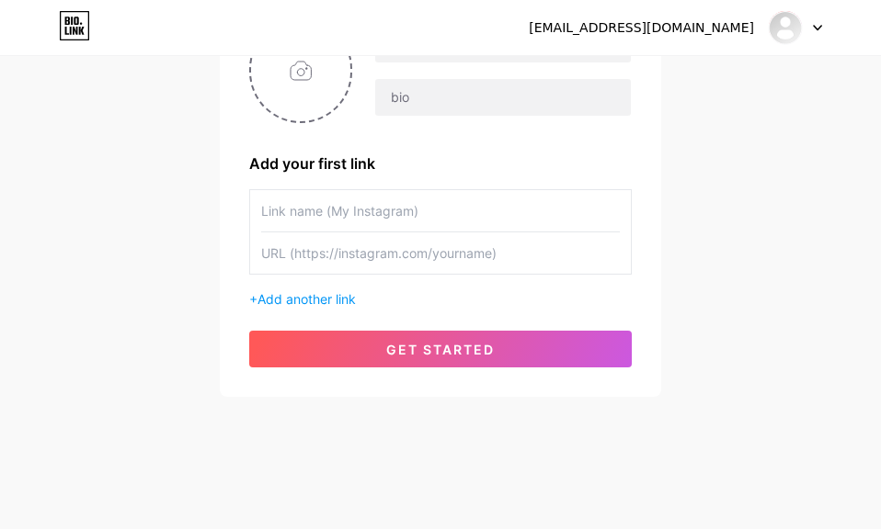
click at [336, 289] on div "+ Add another link" at bounding box center [440, 249] width 382 height 120
click at [334, 293] on span "Add another link" at bounding box center [306, 299] width 98 height 16
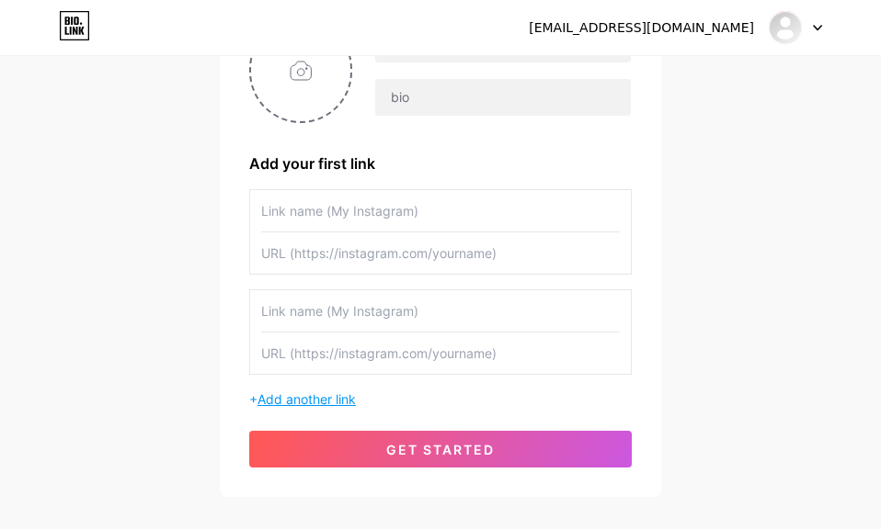
click at [330, 406] on span "Add another link" at bounding box center [306, 400] width 98 height 16
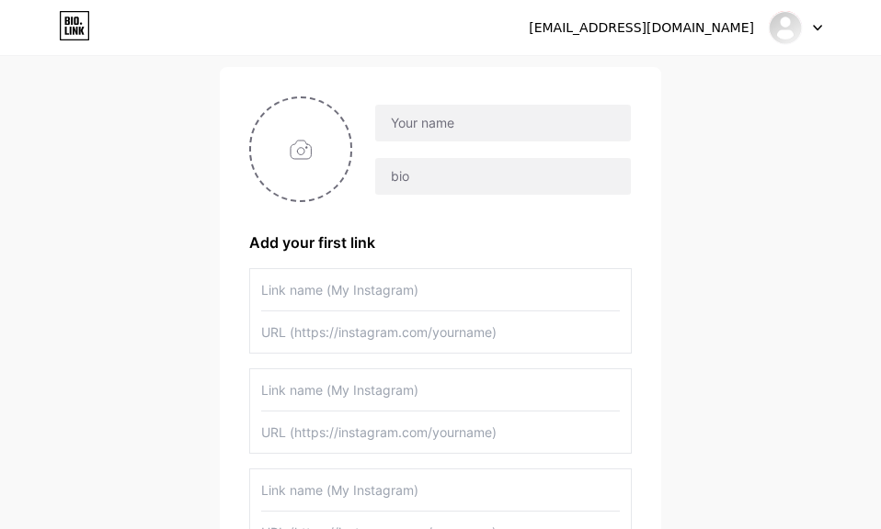
scroll to position [0, 0]
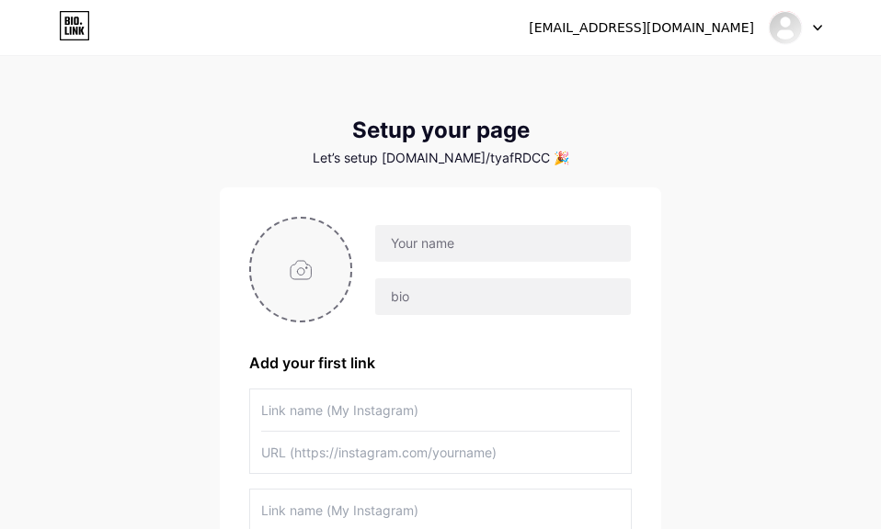
click at [304, 286] on input "file" at bounding box center [300, 270] width 99 height 102
type input "C:\fakepath\11.jpg"
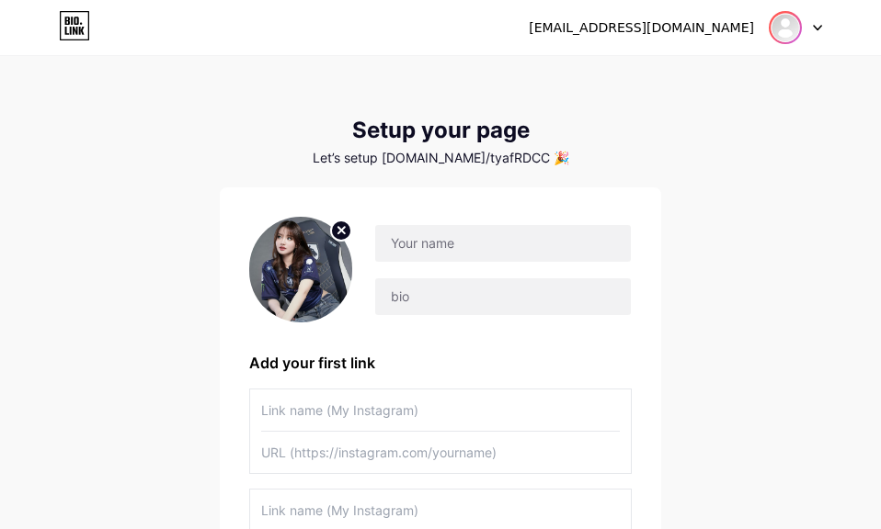
click at [788, 29] on img at bounding box center [784, 27] width 29 height 29
click at [785, 15] on img at bounding box center [784, 27] width 29 height 29
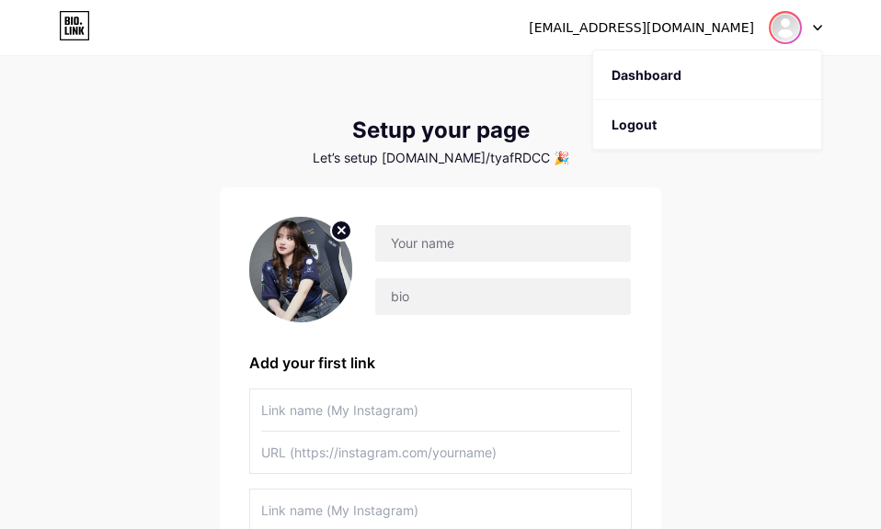
click at [785, 15] on img at bounding box center [784, 27] width 29 height 29
click at [736, 71] on link "Dashboard" at bounding box center [707, 76] width 228 height 50
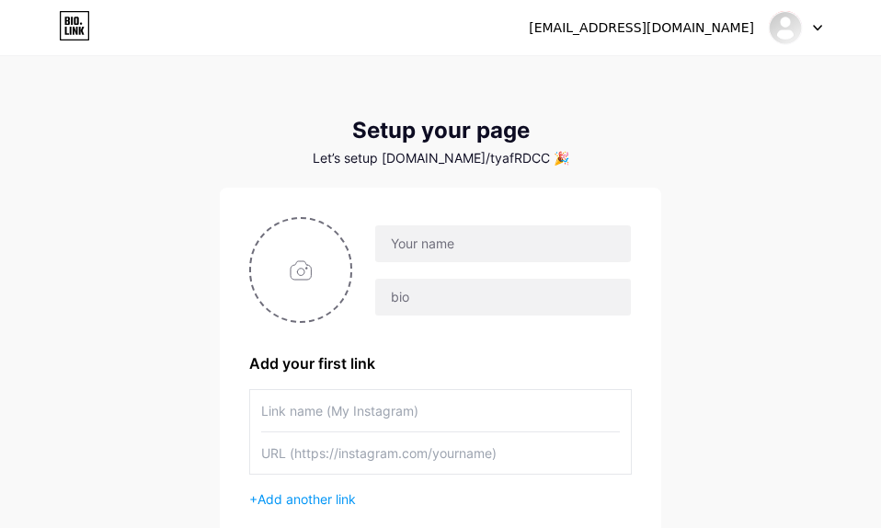
click at [806, 23] on div at bounding box center [794, 27] width 53 height 33
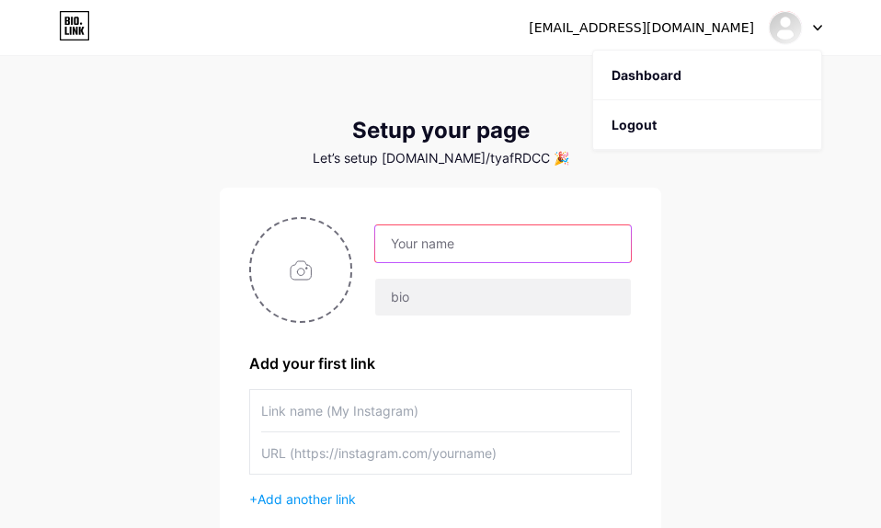
click at [456, 236] on input "text" at bounding box center [503, 243] width 256 height 37
type input "Cafe4D situ paling gacor !!"
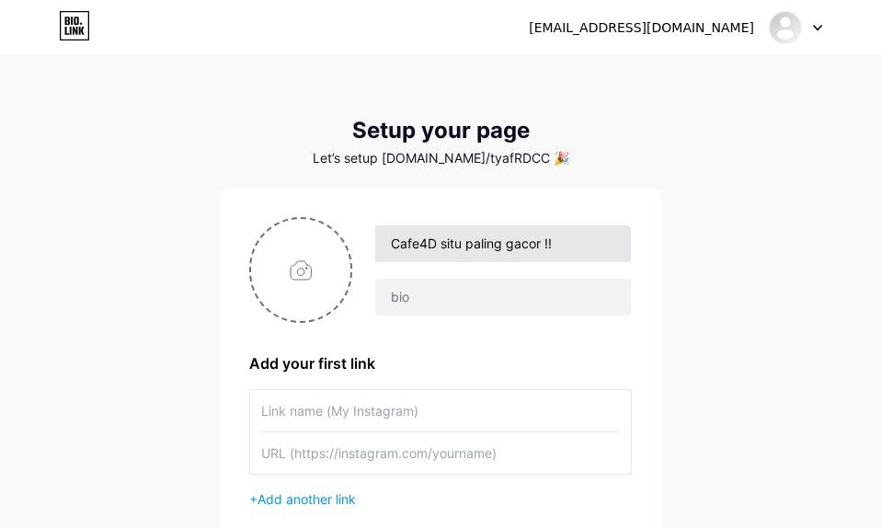
type input "DAFTAR & LOGIN VIP"
type input "[URL][DOMAIN_NAME]"
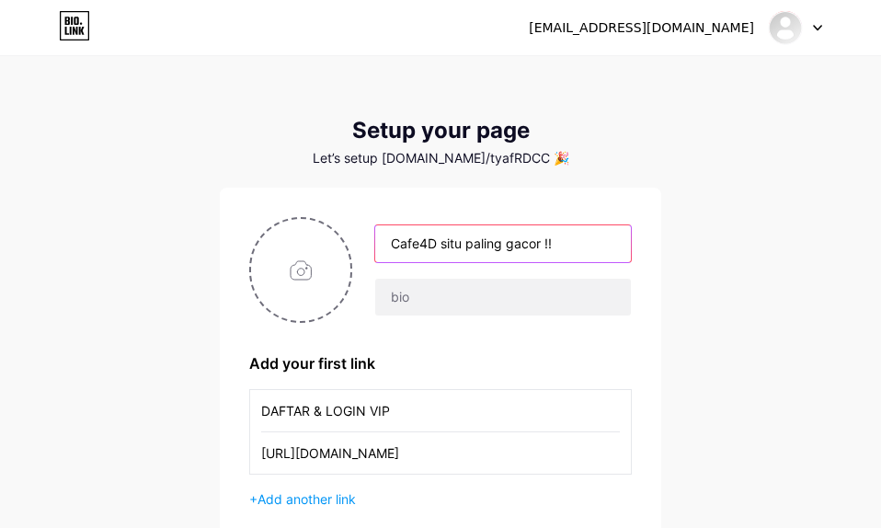
scroll to position [201, 0]
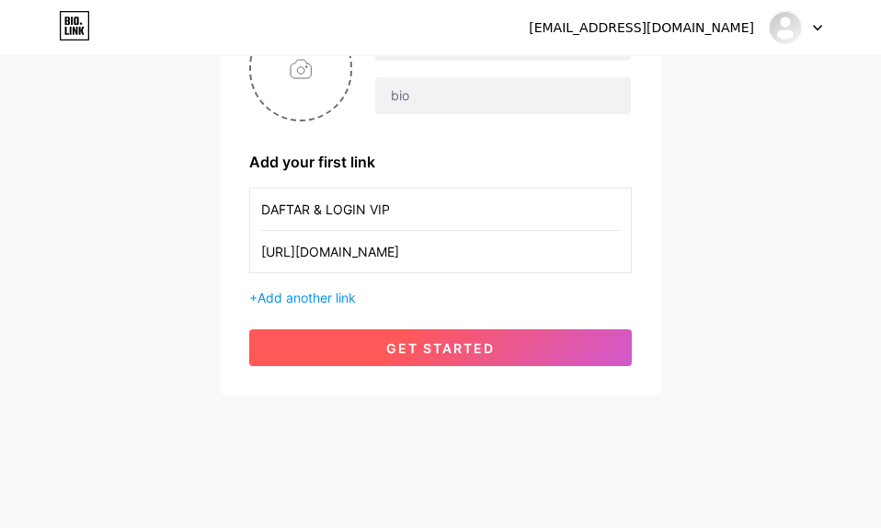
click at [455, 343] on span "get started" at bounding box center [440, 348] width 108 height 16
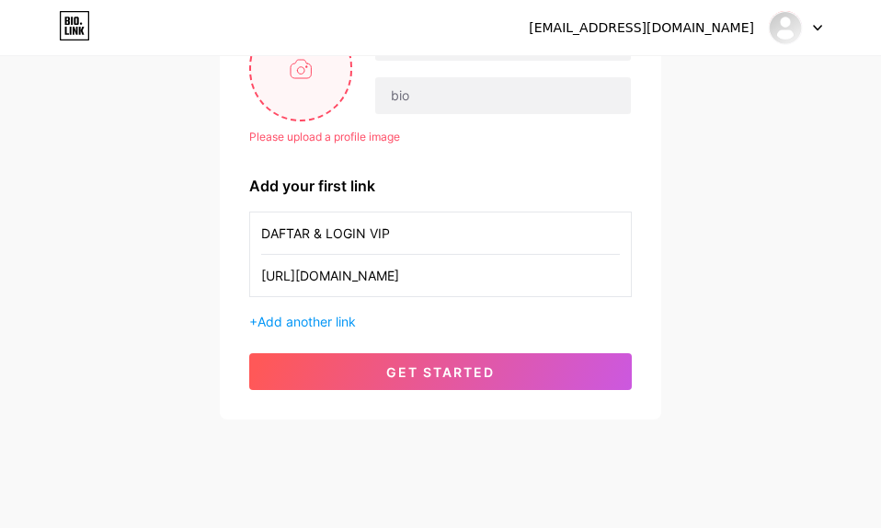
click at [306, 91] on input "file" at bounding box center [300, 68] width 99 height 102
type input "C:\fakepath\11.jpg"
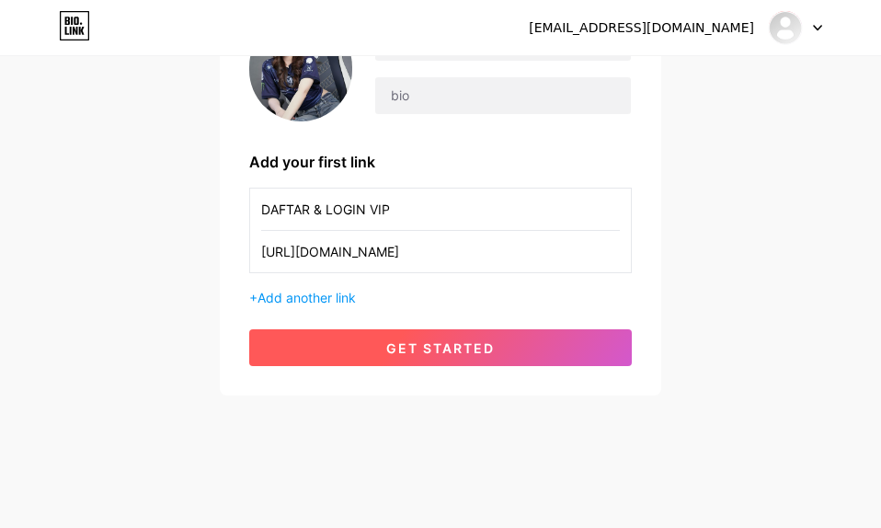
click at [545, 370] on div "Cafe4D situ paling gacor !! Add your first link DAFTAR & LOGIN VIP https://rebr…" at bounding box center [440, 190] width 441 height 409
click at [549, 353] on button "get started" at bounding box center [440, 347] width 382 height 37
click at [471, 345] on span "get started" at bounding box center [440, 348] width 108 height 16
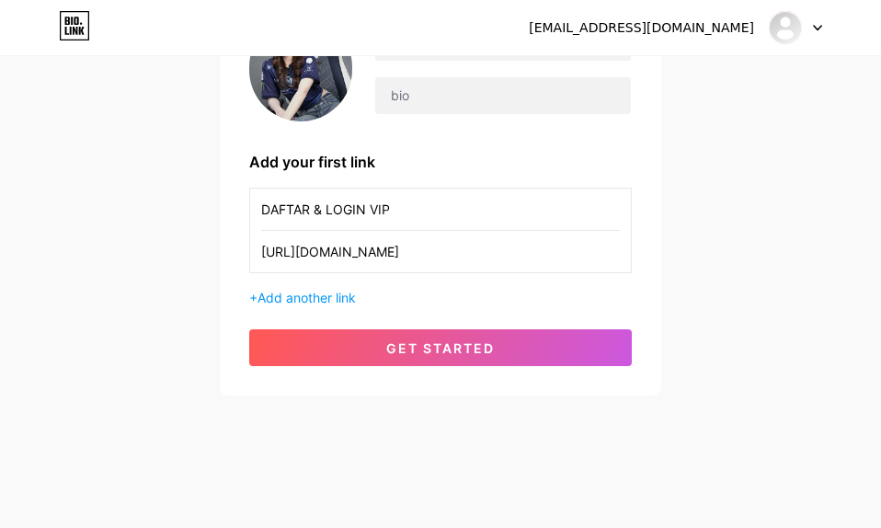
scroll to position [0, 0]
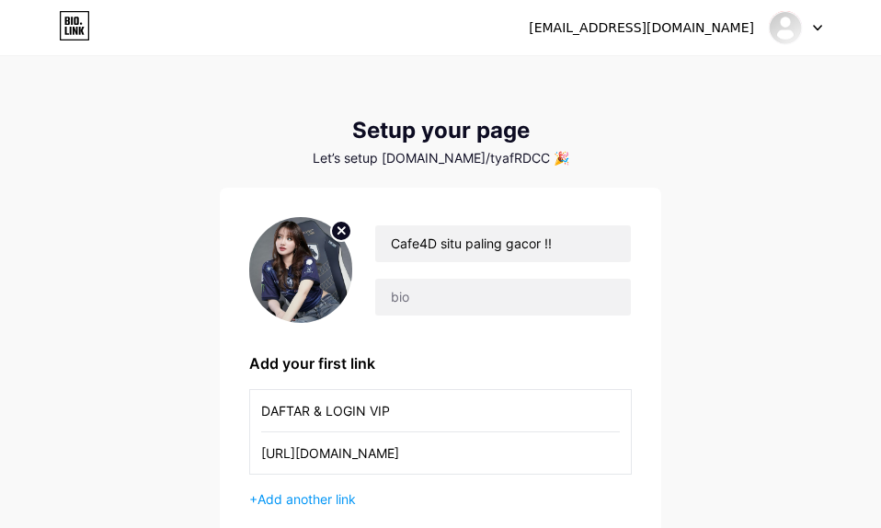
click at [801, 36] on div at bounding box center [794, 27] width 53 height 33
click at [655, 128] on li "Logout" at bounding box center [707, 125] width 228 height 50
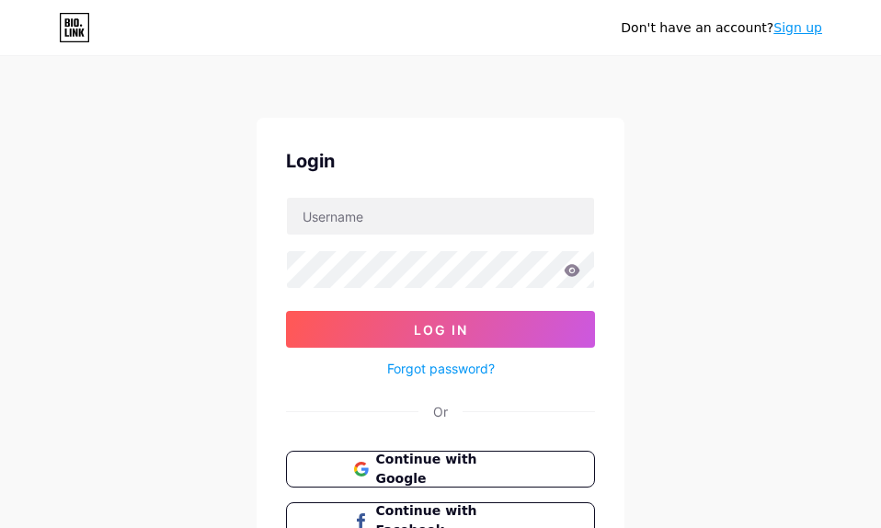
click at [632, 111] on div "Don't have an account? Sign up Login Log In Forgot password? Or Continue with G…" at bounding box center [440, 339] width 881 height 678
